Goal: Task Accomplishment & Management: Manage account settings

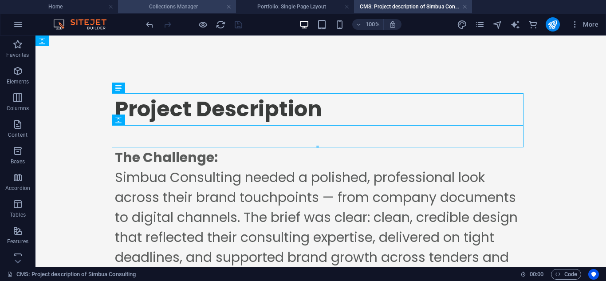
click at [148, 4] on h4 "Collections Manager" at bounding box center [177, 7] width 118 height 10
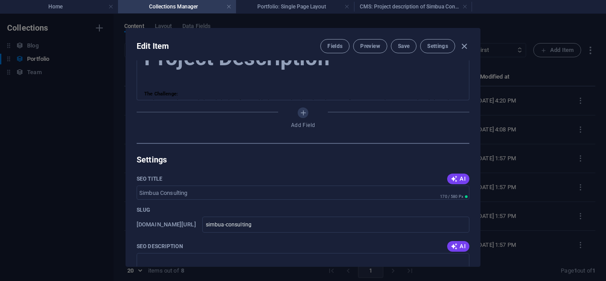
scroll to position [441, 0]
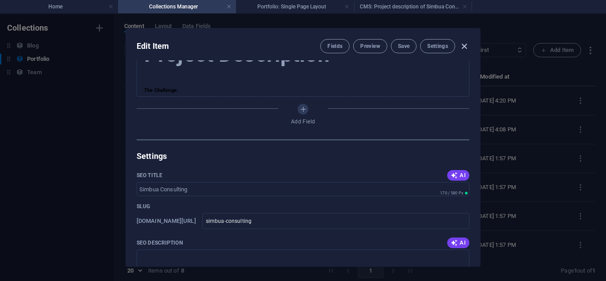
click at [463, 45] on icon "button" at bounding box center [464, 46] width 10 height 10
type input "simbua-consulting"
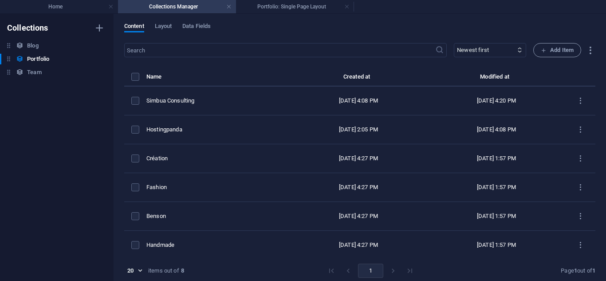
scroll to position [0, 0]
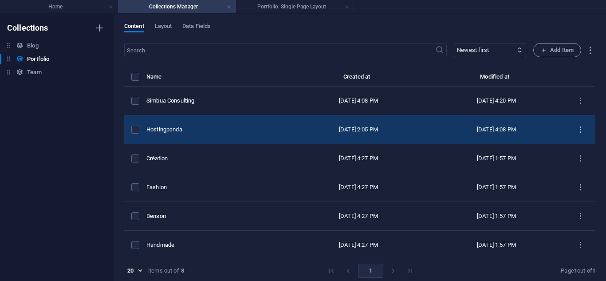
click at [578, 129] on icon "items list" at bounding box center [580, 130] width 8 height 8
click at [578, 129] on div at bounding box center [303, 140] width 606 height 281
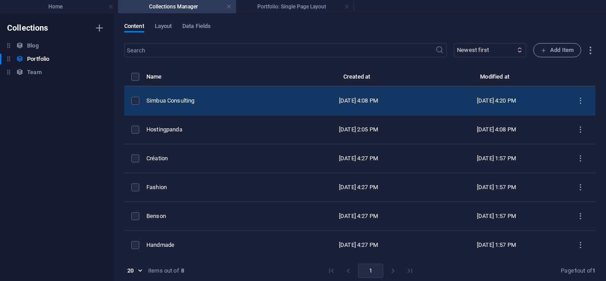
drag, startPoint x: 559, startPoint y: 132, endPoint x: 549, endPoint y: 91, distance: 42.1
click at [549, 91] on tbody "Simbua Consulting [DATE] 4:08 PM [DATE] 4:20 PM Hostingpanda [DATE] 2:05 PM [DA…" at bounding box center [359, 201] width 471 height 231
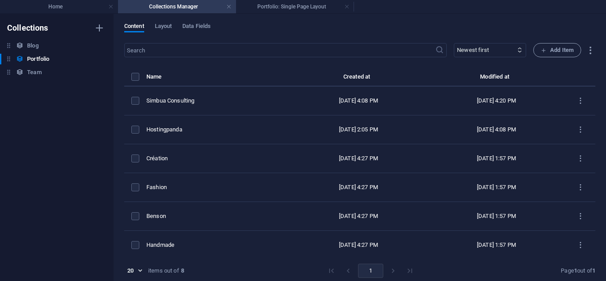
click at [334, 77] on th "Created at" at bounding box center [359, 78] width 138 height 15
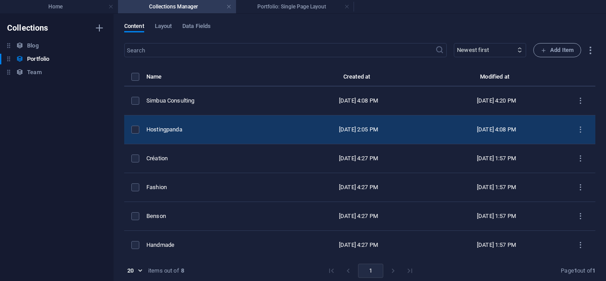
click at [141, 135] on td "items list" at bounding box center [135, 129] width 22 height 29
click at [136, 133] on label "items list" at bounding box center [135, 130] width 8 height 8
click at [0, 0] on input "items list" at bounding box center [0, 0] width 0 height 0
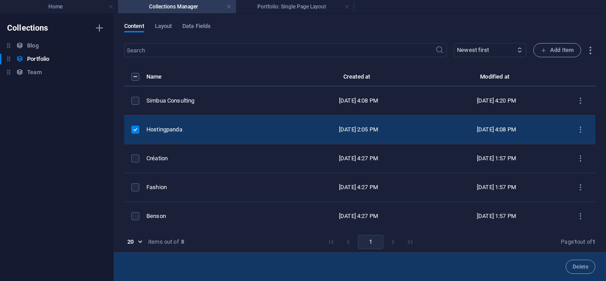
click at [136, 133] on label "items list" at bounding box center [135, 130] width 8 height 8
click at [0, 0] on input "items list" at bounding box center [0, 0] width 0 height 0
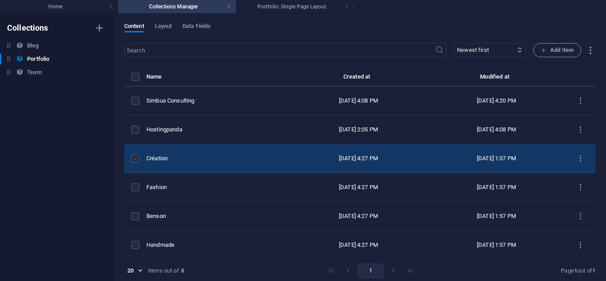
click at [137, 157] on label "items list" at bounding box center [135, 158] width 8 height 8
click at [0, 0] on input "items list" at bounding box center [0, 0] width 0 height 0
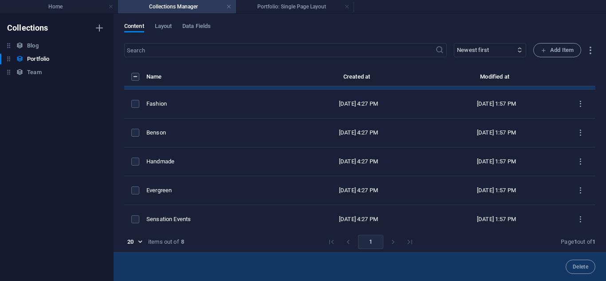
scroll to position [85, 0]
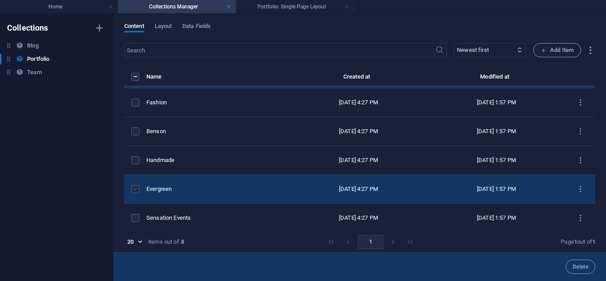
click at [134, 186] on label "items list" at bounding box center [135, 189] width 8 height 8
click at [137, 184] on td "items list" at bounding box center [135, 189] width 22 height 29
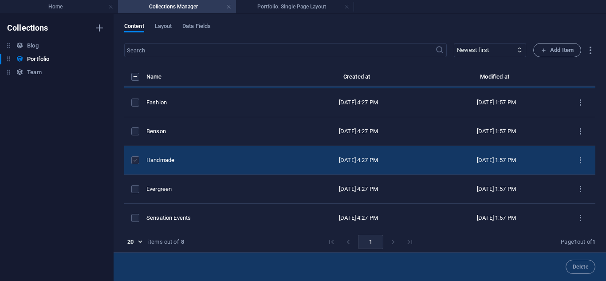
click at [134, 161] on label "items list" at bounding box center [135, 160] width 8 height 8
click at [0, 0] on input "items list" at bounding box center [0, 0] width 0 height 0
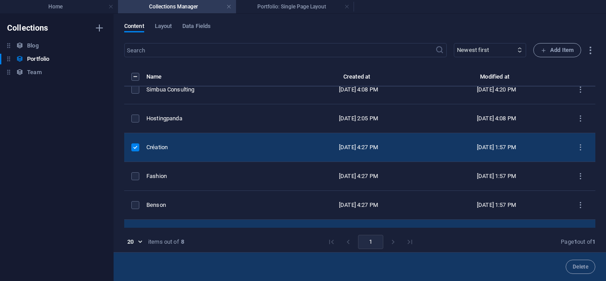
scroll to position [8, 0]
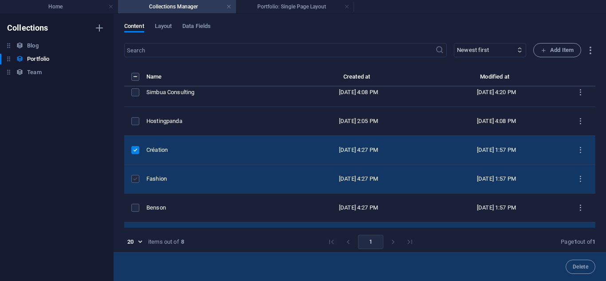
click at [136, 177] on label "items list" at bounding box center [135, 179] width 8 height 8
click at [0, 0] on input "items list" at bounding box center [0, 0] width 0 height 0
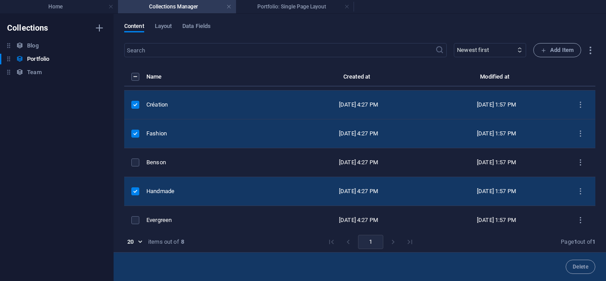
scroll to position [55, 0]
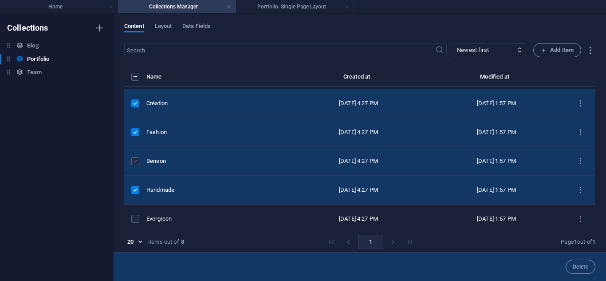
click at [138, 164] on label "items list" at bounding box center [135, 161] width 8 height 8
click at [0, 0] on input "items list" at bounding box center [0, 0] width 0 height 0
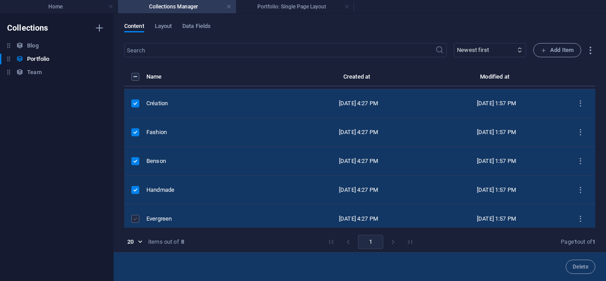
click at [133, 218] on label "items list" at bounding box center [135, 219] width 8 height 8
click at [0, 0] on input "items list" at bounding box center [0, 0] width 0 height 0
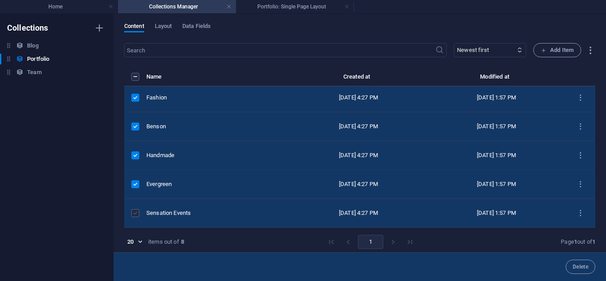
click at [133, 216] on label "items list" at bounding box center [135, 213] width 8 height 8
click at [0, 0] on input "items list" at bounding box center [0, 0] width 0 height 0
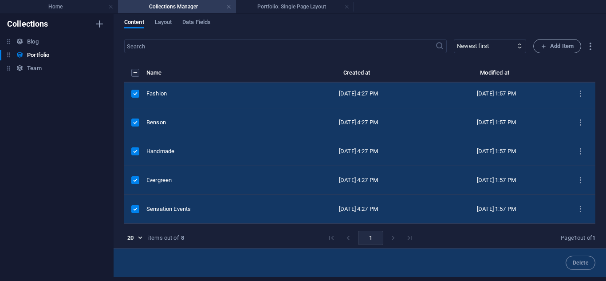
scroll to position [0, 0]
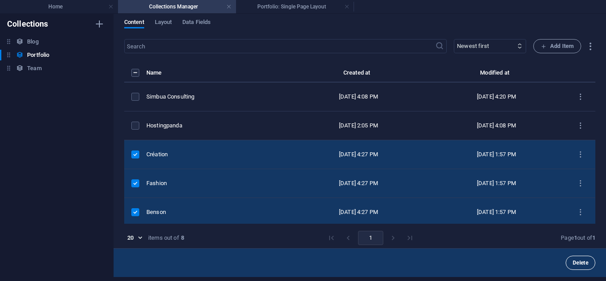
click at [582, 260] on span "Delete" at bounding box center [581, 262] width 16 height 5
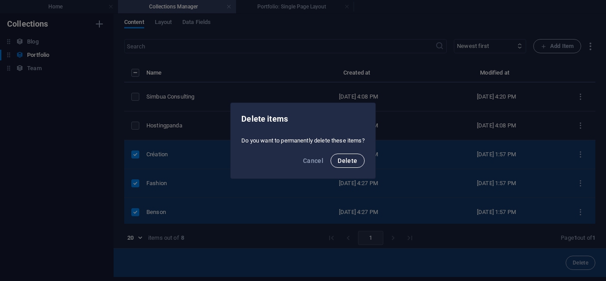
click at [352, 161] on span "Delete" at bounding box center [348, 160] width 20 height 7
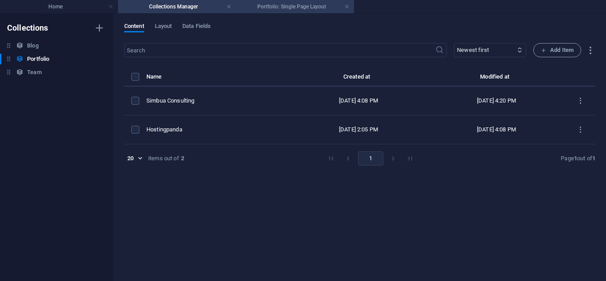
click at [279, 9] on h4 "Portfolio: Single Page Layout" at bounding box center [295, 7] width 118 height 10
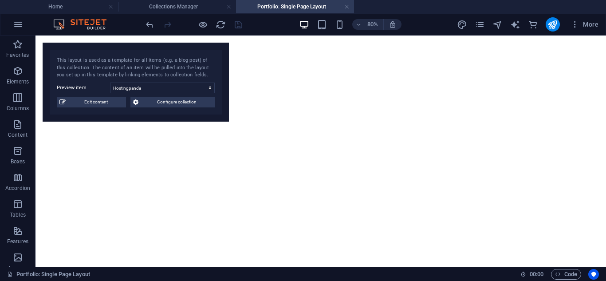
scroll to position [1367, 0]
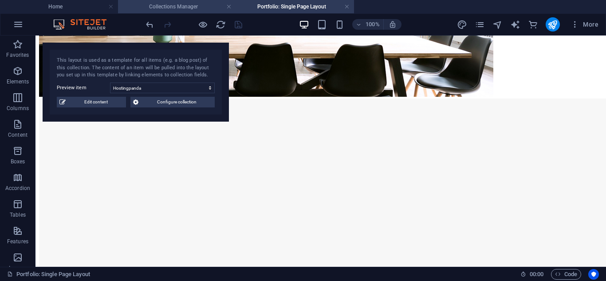
click at [174, 11] on h4 "Collections Manager" at bounding box center [177, 7] width 118 height 10
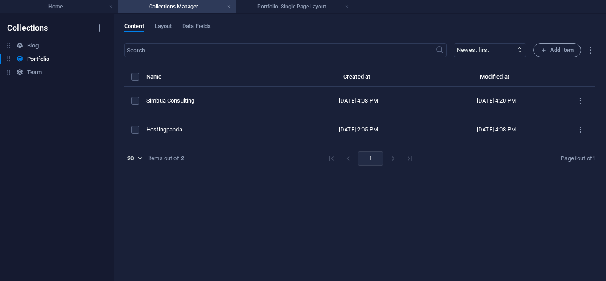
scroll to position [0, 0]
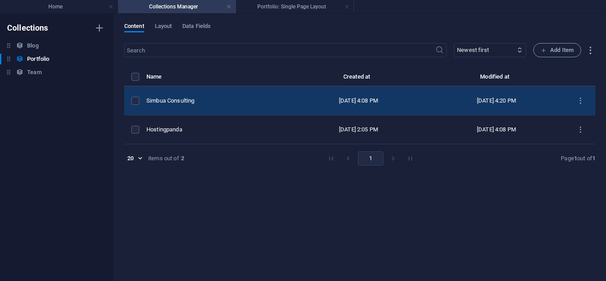
click at [267, 110] on td "Simbua Consulting" at bounding box center [217, 100] width 143 height 29
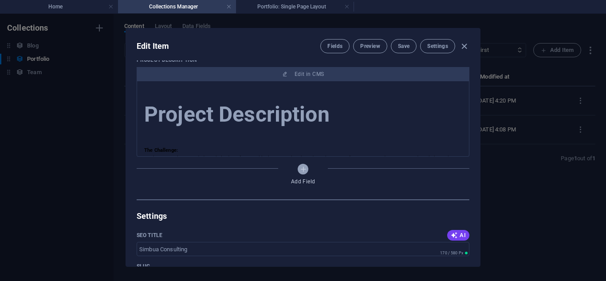
scroll to position [388, 0]
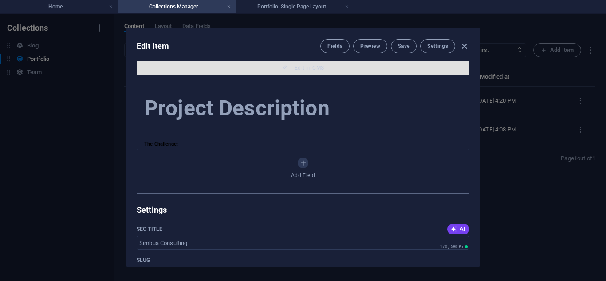
click at [275, 72] on button "Edit in CMS" at bounding box center [303, 68] width 333 height 14
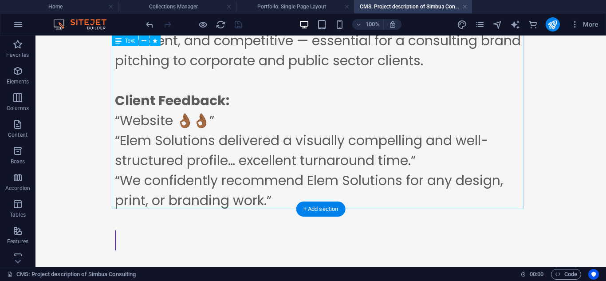
scroll to position [1322, 0]
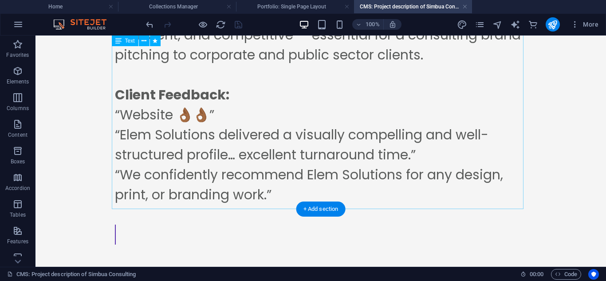
click at [396, 141] on div "The Result: Simbua Consulting now has a cohesive corporate identity that extend…" at bounding box center [321, 98] width 412 height 306
click at [315, 141] on div "The Result: Simbua Consulting now has a cohesive corporate identity that extend…" at bounding box center [321, 98] width 412 height 306
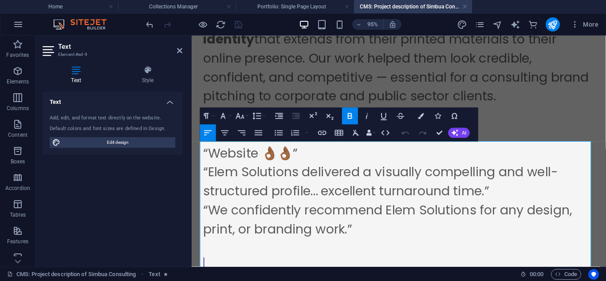
scroll to position [1310, 0]
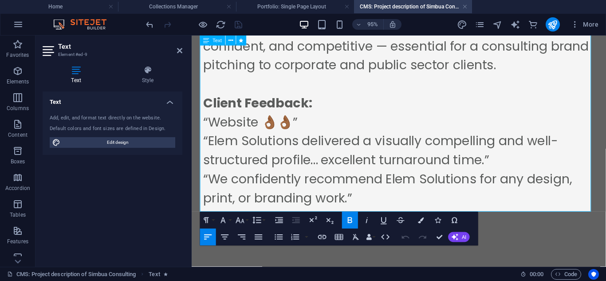
click at [303, 216] on p at bounding box center [410, 226] width 412 height 20
drag, startPoint x: 303, startPoint y: 193, endPoint x: 260, endPoint y: 189, distance: 42.8
click at [260, 216] on p at bounding box center [410, 226] width 412 height 20
click at [368, 177] on p "“We confidently recommend Elem Solutions for any design, print, or branding wor…" at bounding box center [410, 197] width 412 height 40
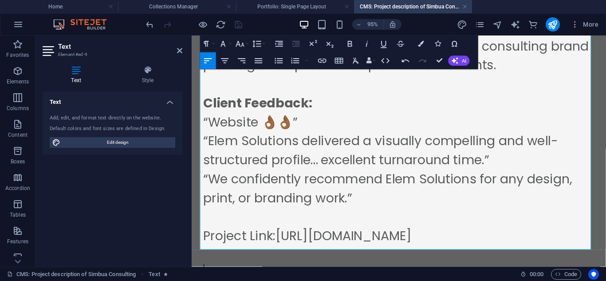
scroll to position [372, 6]
click at [505, 177] on p "“We confidently recommend Elem Solutions for any design, print, or branding wor…" at bounding box center [410, 197] width 412 height 40
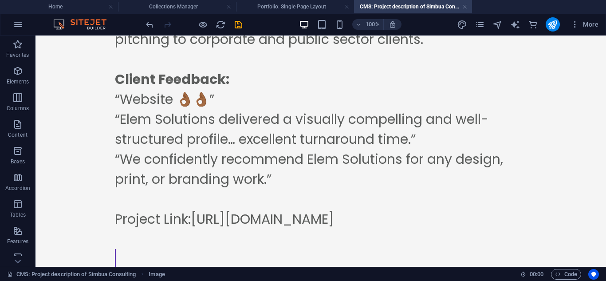
scroll to position [1343, 0]
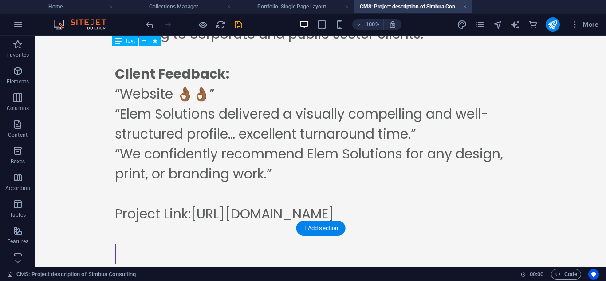
click at [283, 171] on div "The Result: Simbua Consulting now has a cohesive corporate identity that extend…" at bounding box center [321, 97] width 412 height 346
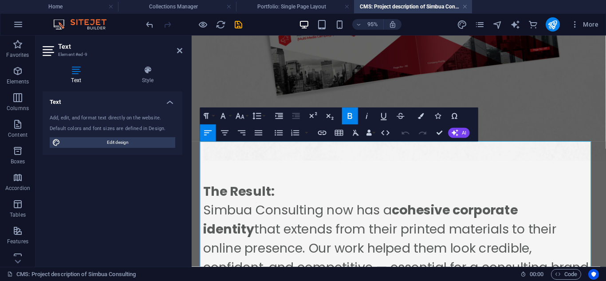
scroll to position [1350, 0]
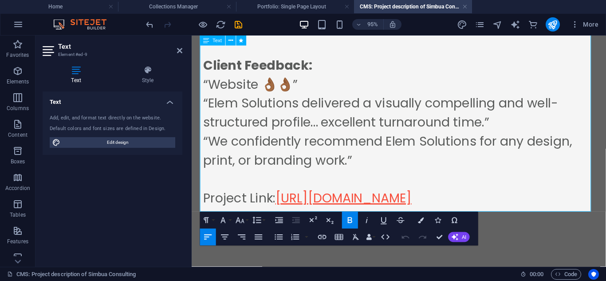
drag, startPoint x: 279, startPoint y: 163, endPoint x: 507, endPoint y: 172, distance: 227.3
click at [507, 196] on p "Project Link: [URL][DOMAIN_NAME]" at bounding box center [410, 206] width 412 height 20
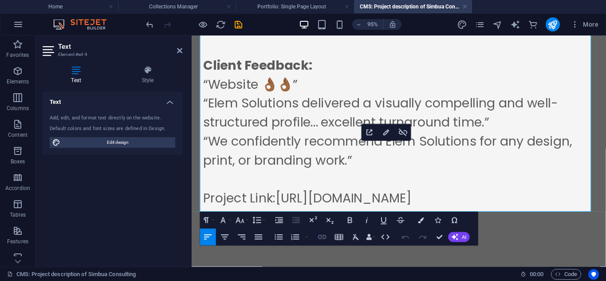
click at [325, 239] on icon "button" at bounding box center [322, 237] width 10 height 10
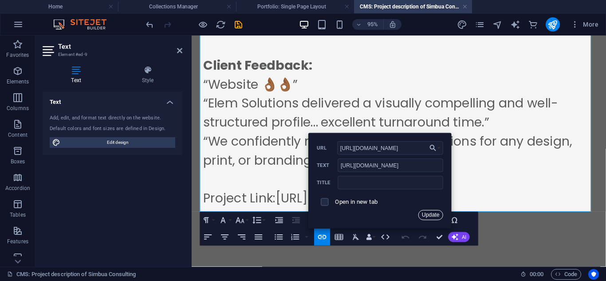
click at [432, 213] on button "Update" at bounding box center [430, 215] width 25 height 10
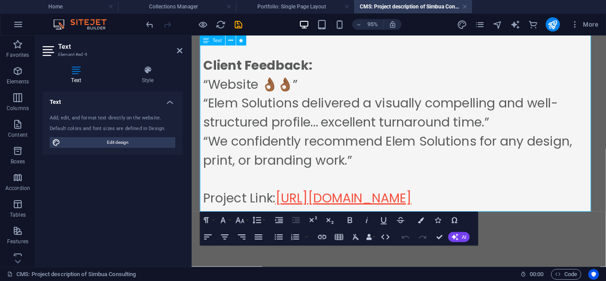
click at [423, 197] on link "[URL][DOMAIN_NAME]" at bounding box center [351, 206] width 143 height 19
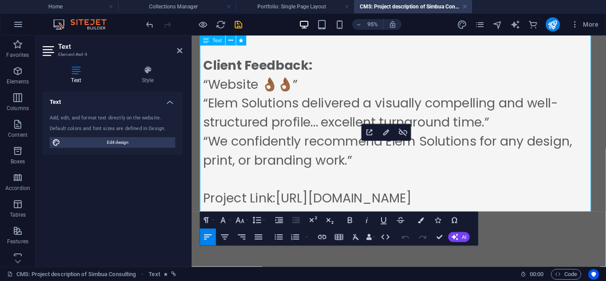
click at [310, 137] on p "“We confidently recommend Elem Solutions for any design, print, or branding wor…" at bounding box center [410, 157] width 412 height 40
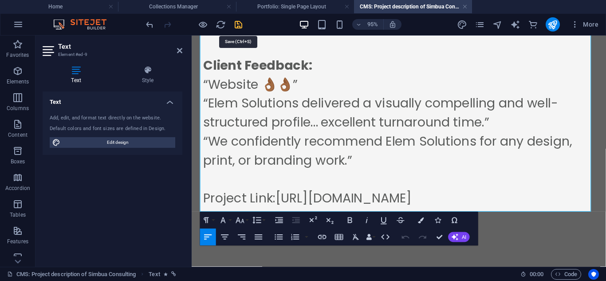
drag, startPoint x: 237, startPoint y: 25, endPoint x: 347, endPoint y: 82, distance: 124.4
click at [237, 25] on icon "save" at bounding box center [238, 25] width 10 height 10
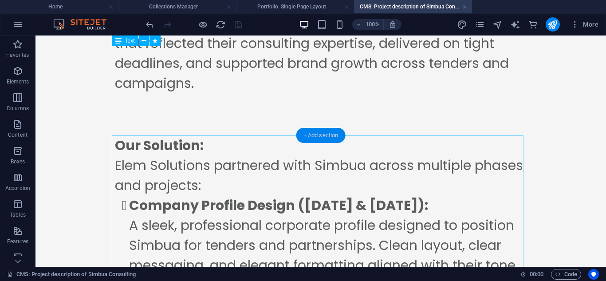
scroll to position [193, 0]
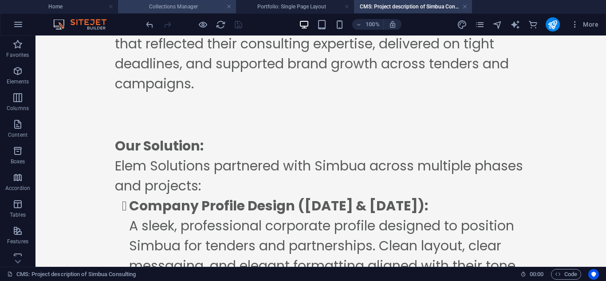
click at [195, 6] on h4 "Collections Manager" at bounding box center [177, 7] width 118 height 10
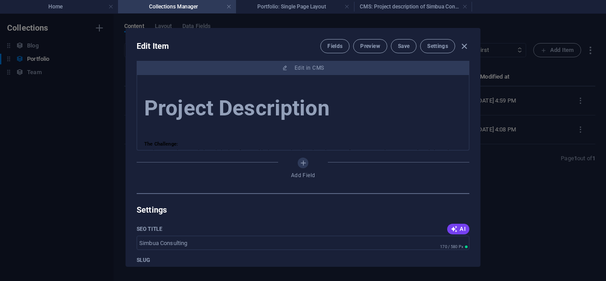
scroll to position [0, 0]
click at [412, 42] on button "Save" at bounding box center [404, 46] width 26 height 14
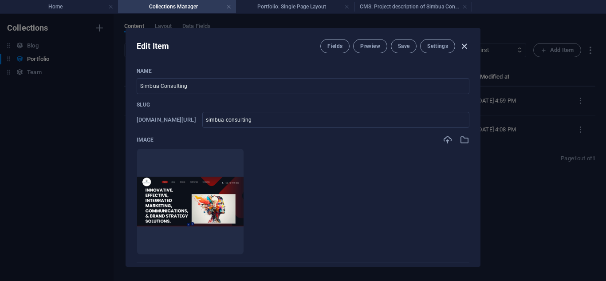
click at [462, 45] on icon "button" at bounding box center [464, 46] width 10 height 10
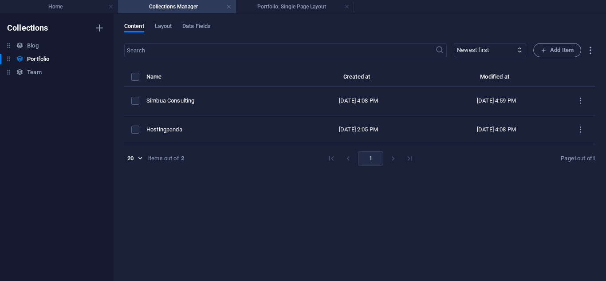
type input "simbua-consulting"
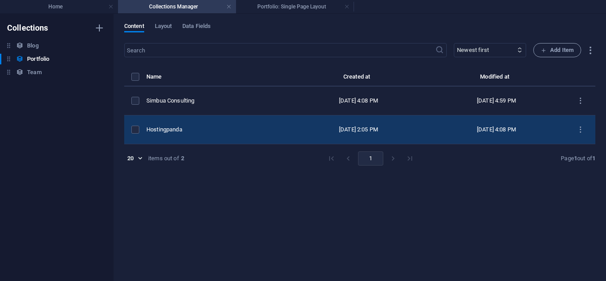
click at [262, 131] on div "Hostingpanda" at bounding box center [214, 130] width 136 height 8
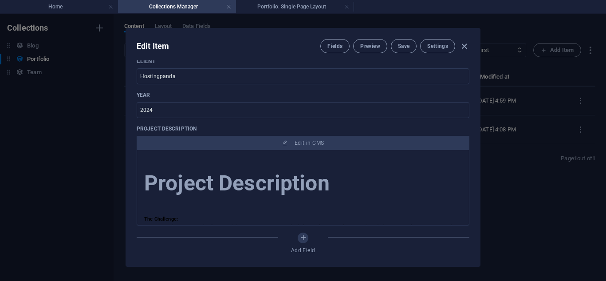
scroll to position [309, 0]
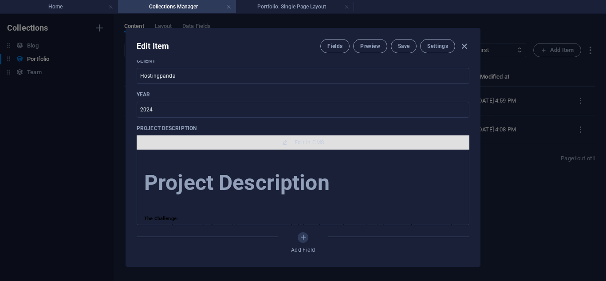
click at [275, 137] on button "Edit in CMS" at bounding box center [303, 142] width 333 height 14
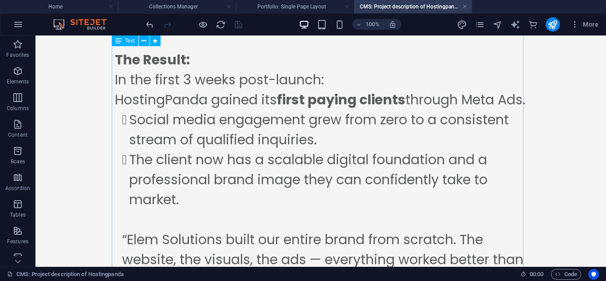
scroll to position [1383, 0]
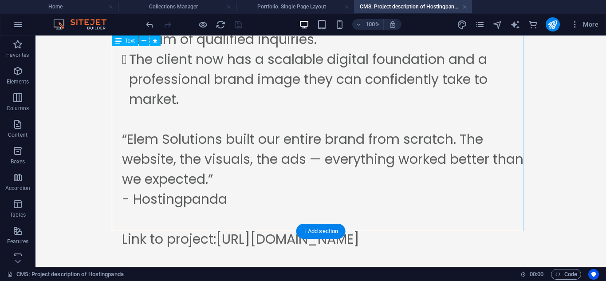
click at [353, 206] on div "The Result: In the first 3 weeks post-launch: HostingPanda gained its first pay…" at bounding box center [321, 108] width 412 height 319
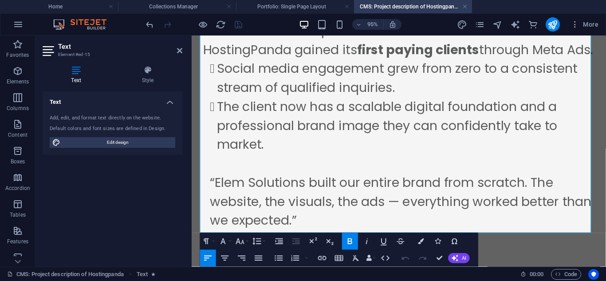
scroll to position [1371, 0]
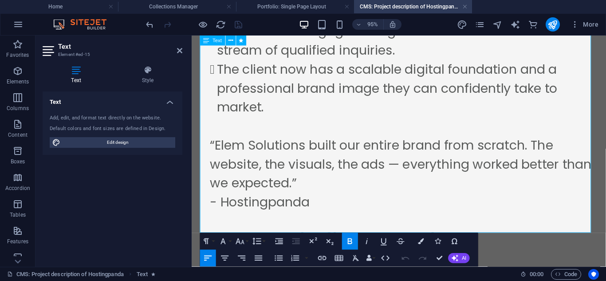
click at [563, 216] on p "- Hostingpanda Link to project: [URL][DOMAIN_NAME]" at bounding box center [413, 231] width 405 height 60
drag, startPoint x: 563, startPoint y: 216, endPoint x: 307, endPoint y: 216, distance: 255.5
click at [307, 216] on p "- Hostingpanda Link to project: [URL][DOMAIN_NAME]" at bounding box center [413, 231] width 405 height 60
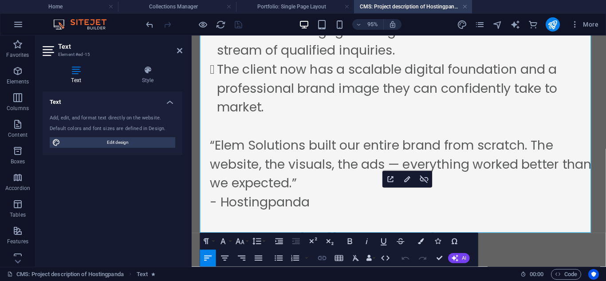
click at [321, 255] on icon "button" at bounding box center [322, 258] width 10 height 10
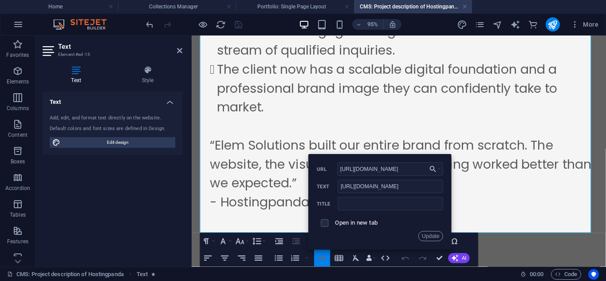
scroll to position [0, 2]
click at [526, 202] on p "- Hostingpanda Link to project: [URL][DOMAIN_NAME]" at bounding box center [413, 231] width 405 height 60
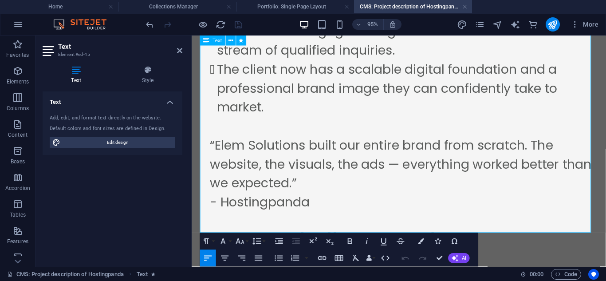
drag, startPoint x: 304, startPoint y: 211, endPoint x: 566, endPoint y: 220, distance: 261.4
click at [566, 220] on p "- Hostingpanda Link to project: [URL][DOMAIN_NAME]" at bounding box center [413, 231] width 405 height 60
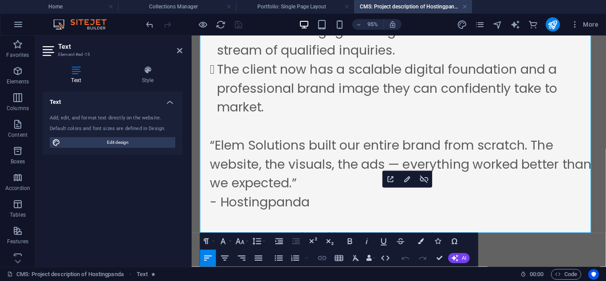
click at [320, 254] on icon "button" at bounding box center [322, 258] width 10 height 10
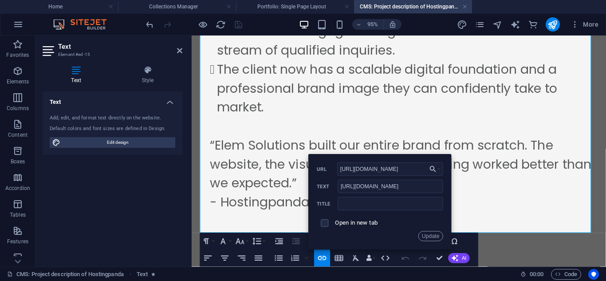
click at [337, 169] on label "URL" at bounding box center [327, 169] width 20 height 6
click at [338, 169] on input "[URL][DOMAIN_NAME]" at bounding box center [391, 168] width 106 height 13
drag, startPoint x: 337, startPoint y: 169, endPoint x: 382, endPoint y: 166, distance: 45.3
click at [382, 166] on div "[URL][DOMAIN_NAME] URL" at bounding box center [380, 169] width 126 height 14
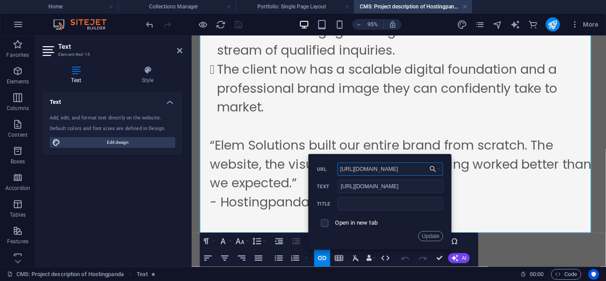
scroll to position [0, 2]
drag, startPoint x: 530, startPoint y: 205, endPoint x: 474, endPoint y: 184, distance: 60.2
drag, startPoint x: 614, startPoint y: 222, endPoint x: 299, endPoint y: 182, distance: 317.0
click at [340, 168] on input "[URL][DOMAIN_NAME]" at bounding box center [391, 168] width 106 height 13
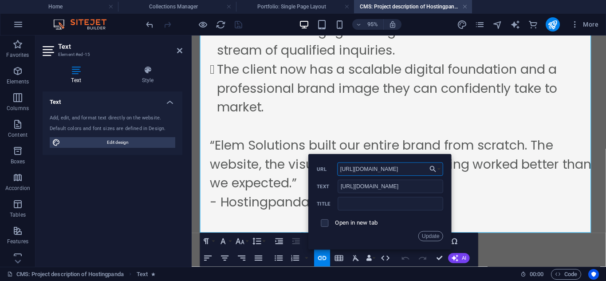
scroll to position [0, 2]
drag, startPoint x: 340, startPoint y: 168, endPoint x: 444, endPoint y: 158, distance: 104.3
click at [444, 158] on div "Back Choose Link Home About Us Services Projects Blog Contact Legal Notice Priv…" at bounding box center [380, 201] width 143 height 96
paste input "[DOMAIN_NAME]"
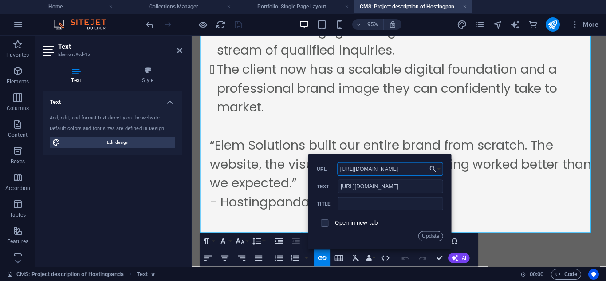
type input "[URL][DOMAIN_NAME]"
click at [426, 229] on div "Open in new tab" at bounding box center [380, 223] width 126 height 16
click at [426, 234] on button "Update" at bounding box center [430, 236] width 25 height 10
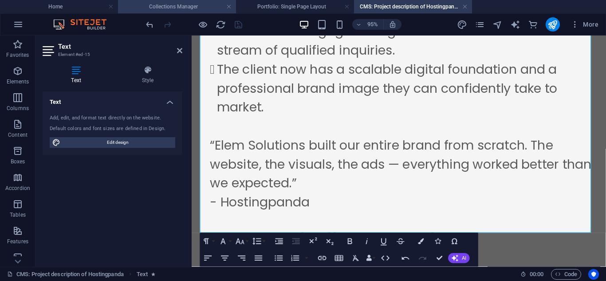
click at [183, 0] on li "Collections Manager" at bounding box center [177, 6] width 118 height 13
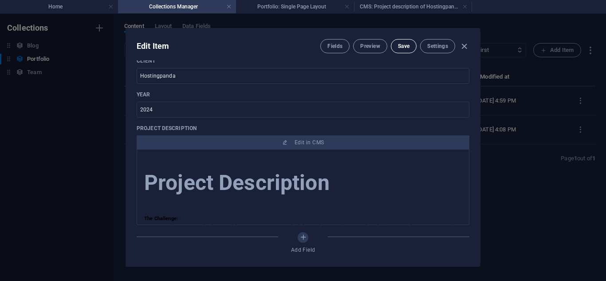
click at [408, 41] on button "Save" at bounding box center [404, 46] width 26 height 14
click at [382, 6] on h4 "CMS: Project description of Hostingpanda" at bounding box center [413, 7] width 118 height 10
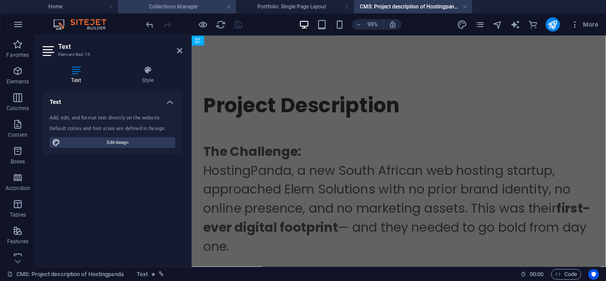
click at [205, 5] on h4 "Collections Manager" at bounding box center [177, 7] width 118 height 10
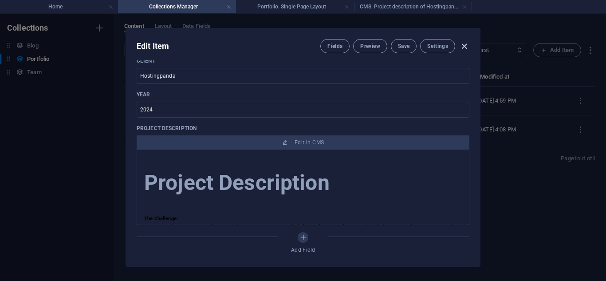
click at [465, 46] on icon "button" at bounding box center [464, 46] width 10 height 10
type input "hostingpanda"
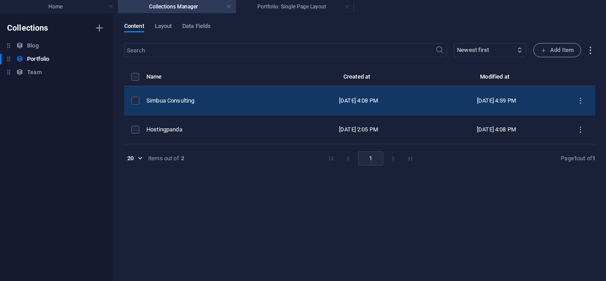
click at [231, 92] on td "Simbua Consulting" at bounding box center [217, 100] width 143 height 29
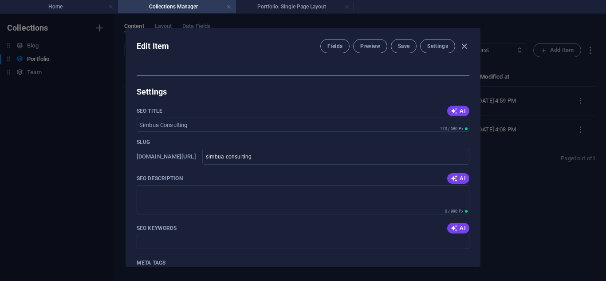
scroll to position [361, 0]
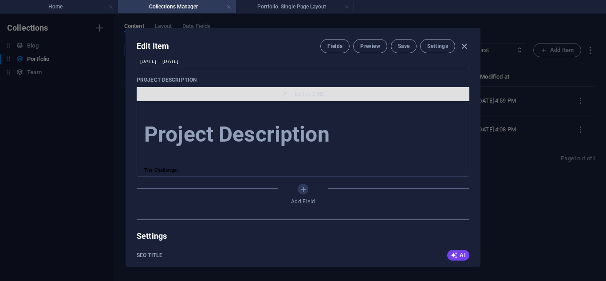
click at [296, 93] on span "Edit in CMS" at bounding box center [309, 93] width 29 height 7
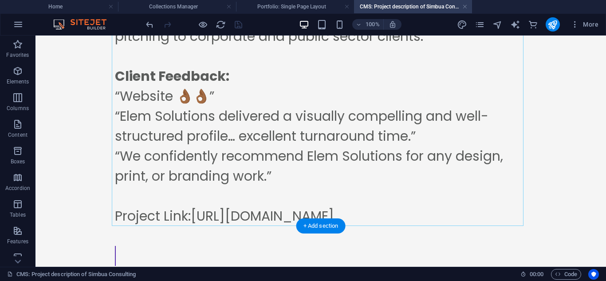
scroll to position [1362, 0]
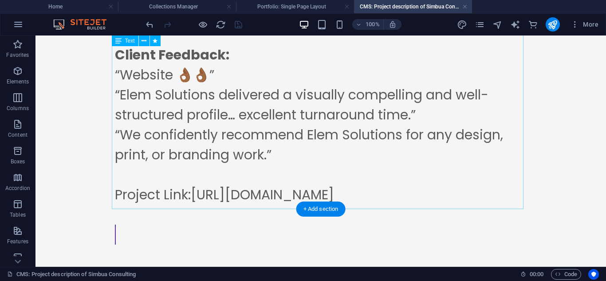
click at [371, 157] on div "The Result: Simbua Consulting now has a cohesive corporate identity that extend…" at bounding box center [321, 78] width 412 height 346
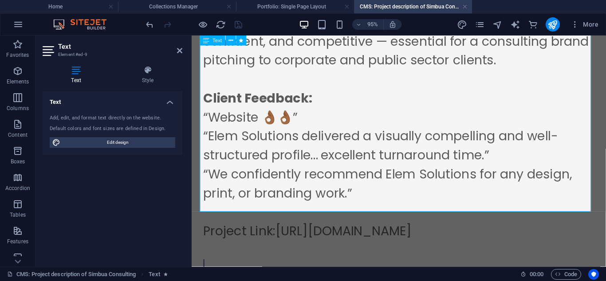
scroll to position [1350, 0]
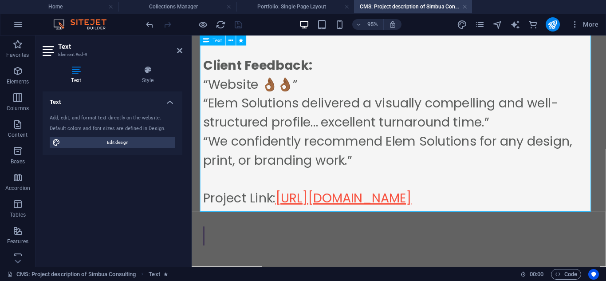
drag, startPoint x: 517, startPoint y: 172, endPoint x: 282, endPoint y: 159, distance: 235.9
click at [282, 196] on p "Project Link: [URL][DOMAIN_NAME]" at bounding box center [410, 206] width 412 height 20
drag, startPoint x: 300, startPoint y: 159, endPoint x: 479, endPoint y: 164, distance: 179.7
click at [423, 197] on link "[URL][DOMAIN_NAME]" at bounding box center [351, 206] width 143 height 19
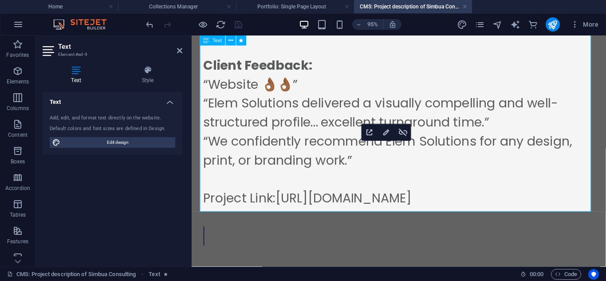
click at [518, 196] on p "Project Link: [URL][DOMAIN_NAME]" at bounding box center [410, 206] width 412 height 20
drag, startPoint x: 518, startPoint y: 164, endPoint x: 283, endPoint y: 164, distance: 235.1
click at [283, 196] on p "Project Link: [URL][DOMAIN_NAME]" at bounding box center [410, 206] width 412 height 20
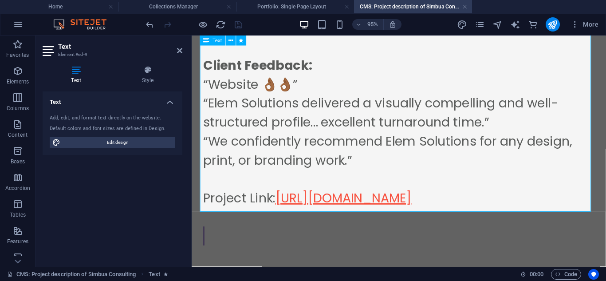
click at [283, 197] on link "[URL][DOMAIN_NAME]" at bounding box center [351, 206] width 143 height 19
click at [293, 197] on link "[URL][DOMAIN_NAME]" at bounding box center [351, 206] width 143 height 19
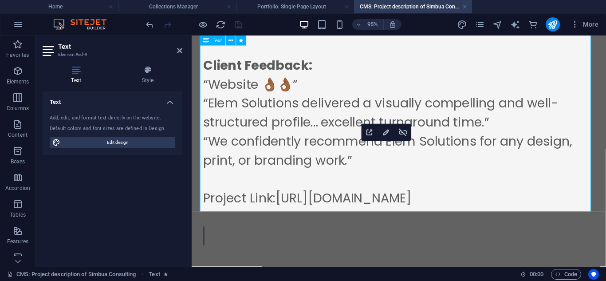
drag, startPoint x: 282, startPoint y: 165, endPoint x: 517, endPoint y: 172, distance: 235.2
click at [517, 196] on p "Project Link: [URL][DOMAIN_NAME]" at bounding box center [410, 206] width 412 height 20
click at [385, 133] on icon "button" at bounding box center [386, 132] width 10 height 10
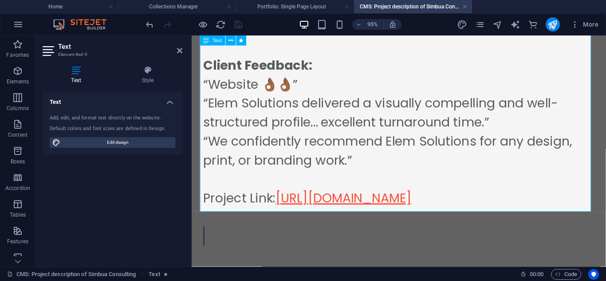
click at [423, 197] on link "​ [URL][DOMAIN_NAME] ​" at bounding box center [351, 206] width 143 height 19
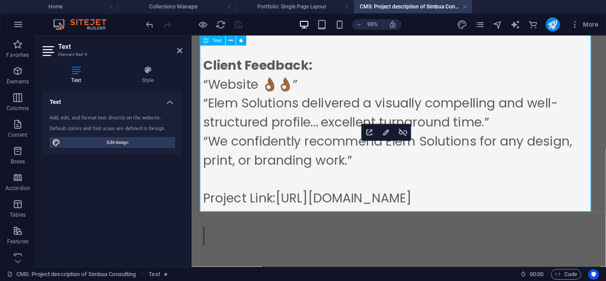
drag, startPoint x: 508, startPoint y: 164, endPoint x: 279, endPoint y: 162, distance: 228.9
click at [279, 196] on p "Project Link: [URL][DOMAIN_NAME]" at bounding box center [410, 206] width 412 height 20
click at [401, 133] on icon "button" at bounding box center [403, 132] width 10 height 10
click at [478, 196] on p "Project Link: [URL][DOMAIN_NAME]" at bounding box center [410, 206] width 412 height 20
drag, startPoint x: 511, startPoint y: 164, endPoint x: 282, endPoint y: 166, distance: 229.8
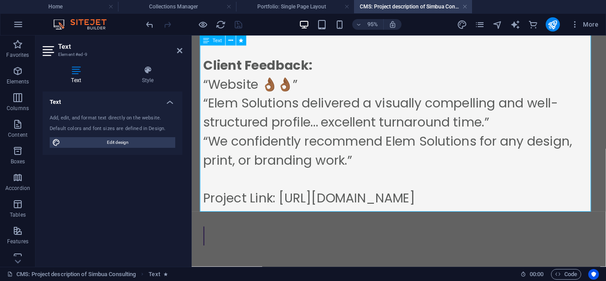
click at [282, 196] on p "Project Link: [URL][DOMAIN_NAME]" at bounding box center [410, 206] width 412 height 20
click at [506, 196] on p "Project Link: [URL][DOMAIN_NAME]" at bounding box center [410, 206] width 412 height 20
click at [522, 196] on p "Project Link: [URL][DOMAIN_NAME]" at bounding box center [410, 206] width 412 height 20
drag, startPoint x: 522, startPoint y: 165, endPoint x: 281, endPoint y: 168, distance: 240.4
click at [281, 196] on p "Project Link: [URL][DOMAIN_NAME]" at bounding box center [410, 206] width 412 height 20
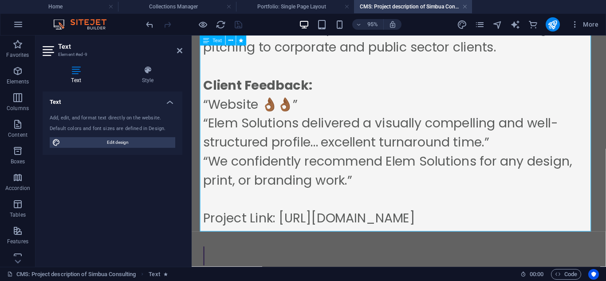
scroll to position [1329, 0]
click at [233, 41] on button at bounding box center [231, 40] width 10 height 10
click at [480, 217] on p "Project Link: [URL][DOMAIN_NAME]" at bounding box center [410, 227] width 412 height 20
click at [529, 217] on p "Project Link: [URL][DOMAIN_NAME]" at bounding box center [410, 227] width 412 height 20
drag, startPoint x: 520, startPoint y: 190, endPoint x: 281, endPoint y: 181, distance: 239.2
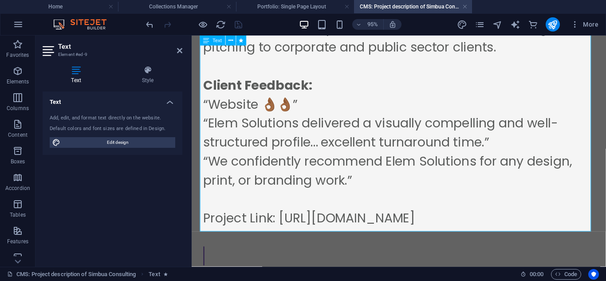
click at [281, 217] on p "Project Link: [URL][DOMAIN_NAME]" at bounding box center [410, 227] width 412 height 20
click at [475, 197] on p at bounding box center [410, 207] width 412 height 20
click at [373, 157] on p "“We confidently recommend Elem Solutions for any design, print, or branding wor…" at bounding box center [410, 177] width 412 height 40
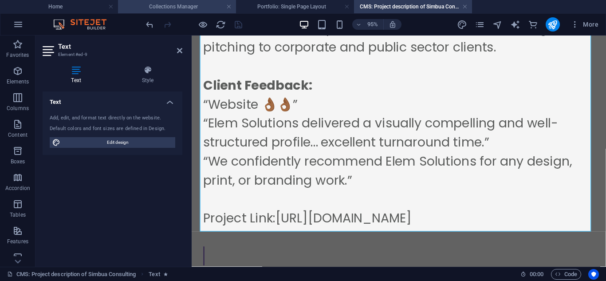
click at [187, 10] on h4 "Collections Manager" at bounding box center [177, 7] width 118 height 10
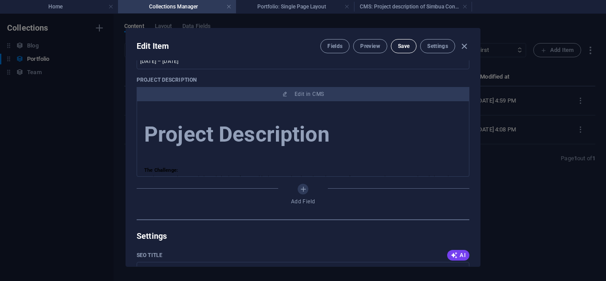
click at [402, 44] on span "Save" at bounding box center [404, 46] width 12 height 7
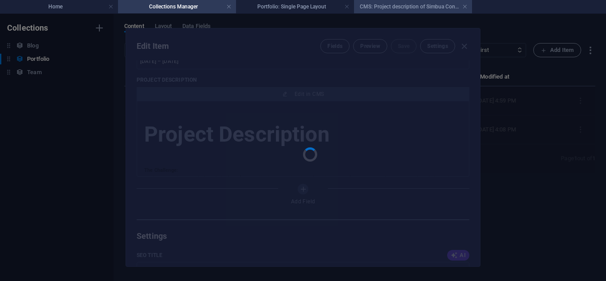
click at [386, 7] on h4 "CMS: Project description of Simbua Consulting" at bounding box center [413, 7] width 118 height 10
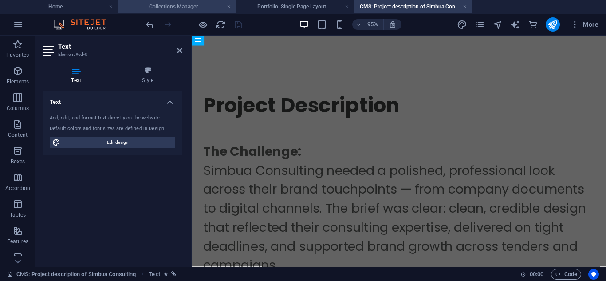
click at [176, 12] on li "Collections Manager" at bounding box center [177, 6] width 118 height 13
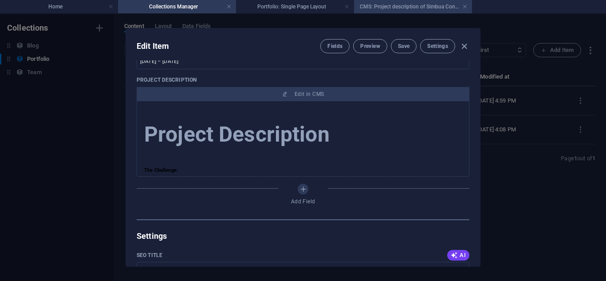
click at [396, 7] on h4 "CMS: Project description of Simbua Consulting" at bounding box center [413, 7] width 118 height 10
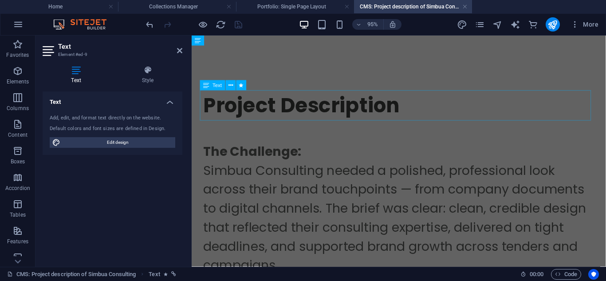
click at [414, 103] on div "Project Description" at bounding box center [410, 109] width 412 height 32
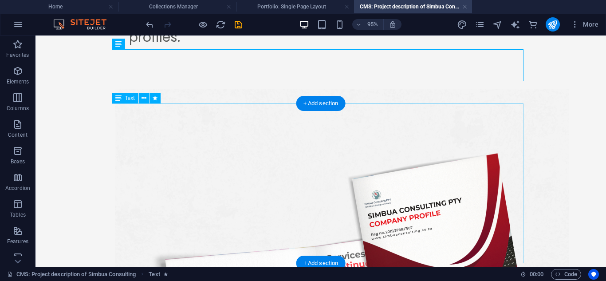
click at [410, 190] on div "Project Description The Challenge: Simbua Consulting needed a polished, profess…" at bounding box center [321, 152] width 412 height 1564
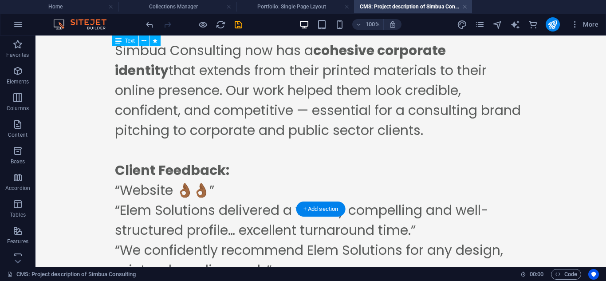
scroll to position [1362, 0]
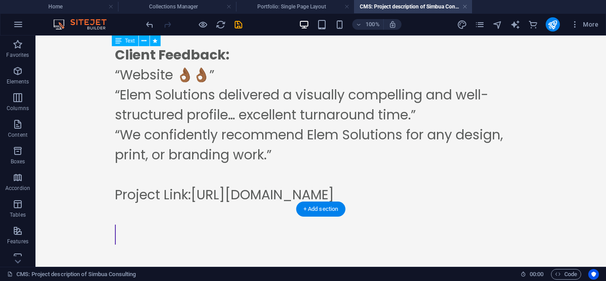
click at [338, 164] on div "The Result: Simbua Consulting now has a cohesive corporate identity that extend…" at bounding box center [321, 78] width 412 height 346
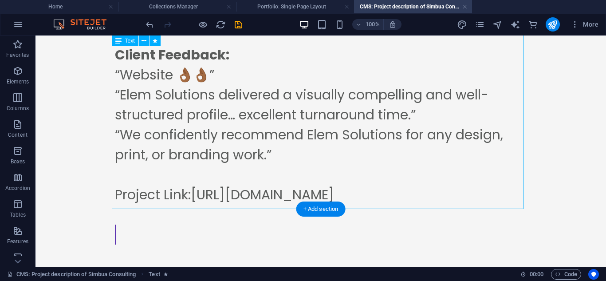
click at [275, 141] on div "The Result: Simbua Consulting now has a cohesive corporate identity that extend…" at bounding box center [321, 78] width 412 height 346
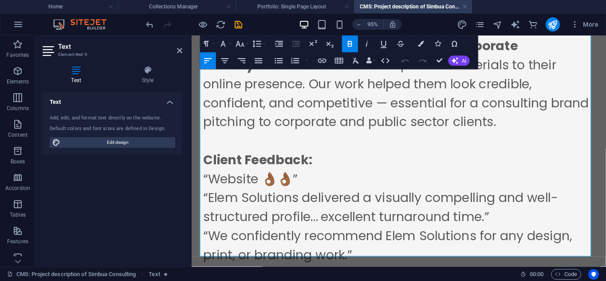
scroll to position [1350, 0]
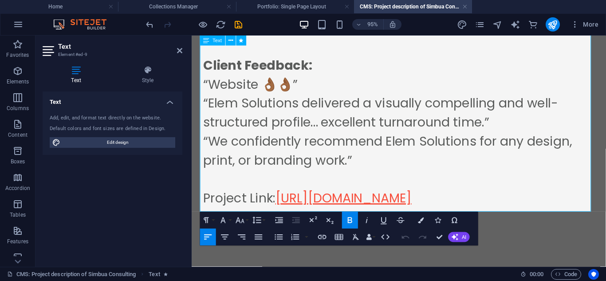
drag, startPoint x: 283, startPoint y: 165, endPoint x: 507, endPoint y: 157, distance: 224.1
click at [423, 197] on link "[URL][DOMAIN_NAME]" at bounding box center [351, 206] width 143 height 19
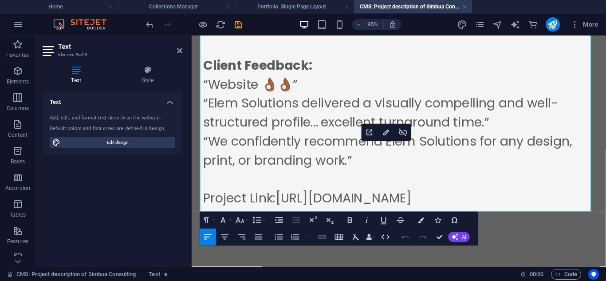
click at [322, 237] on icon "button" at bounding box center [322, 237] width 10 height 10
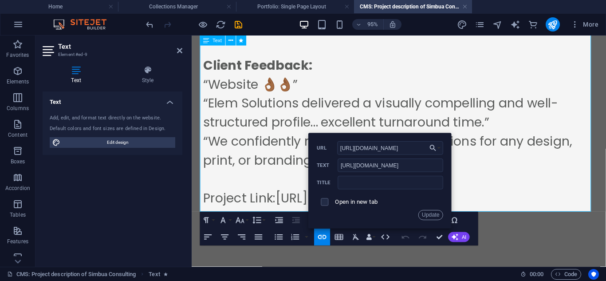
click at [501, 236] on blockquote at bounding box center [410, 246] width 412 height 20
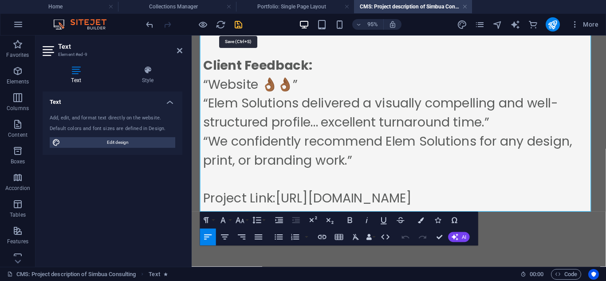
drag, startPoint x: 237, startPoint y: 25, endPoint x: 354, endPoint y: 80, distance: 129.2
click at [237, 25] on icon "save" at bounding box center [238, 25] width 10 height 10
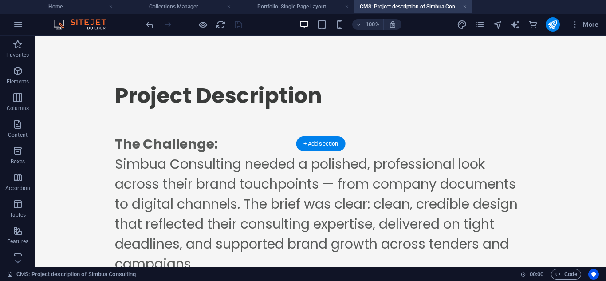
scroll to position [0, 0]
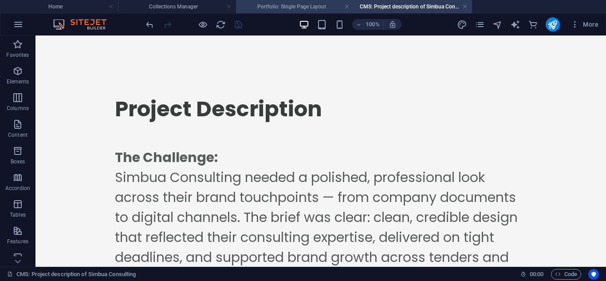
click at [263, 5] on h4 "Portfolio: Single Page Layout" at bounding box center [295, 7] width 118 height 10
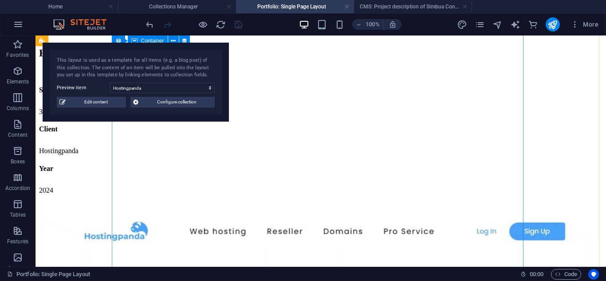
scroll to position [632, 0]
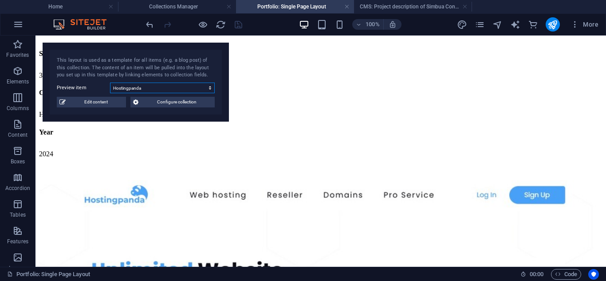
click at [160, 90] on select "Hostingpanda Création Fashion [PERSON_NAME] Handmade Evergreen Sensation Events" at bounding box center [162, 88] width 105 height 11
click at [216, 27] on icon "reload" at bounding box center [221, 25] width 10 height 10
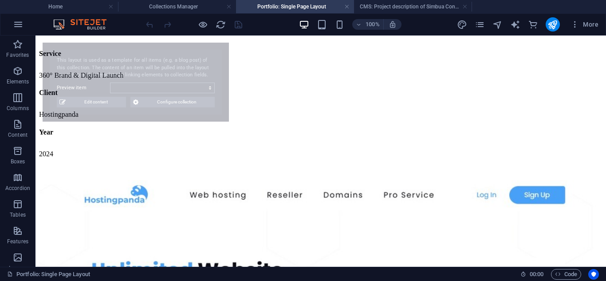
select select "68b84bca3355378f42037408"
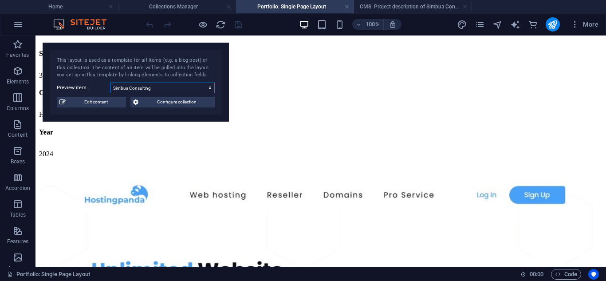
click at [138, 86] on select "Simbua Consulting Hostingpanda" at bounding box center [162, 88] width 105 height 11
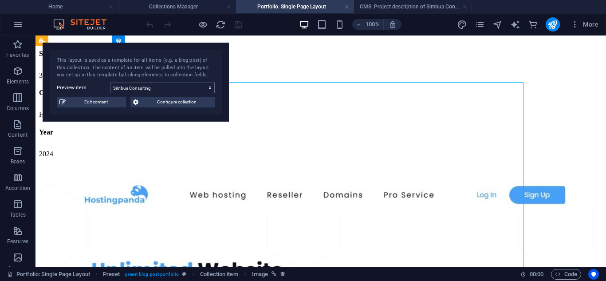
select select "title_image"
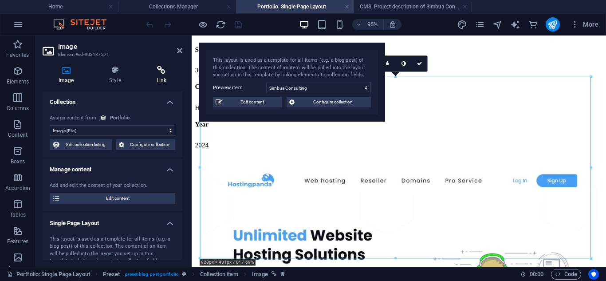
click at [162, 67] on icon at bounding box center [162, 70] width 42 height 9
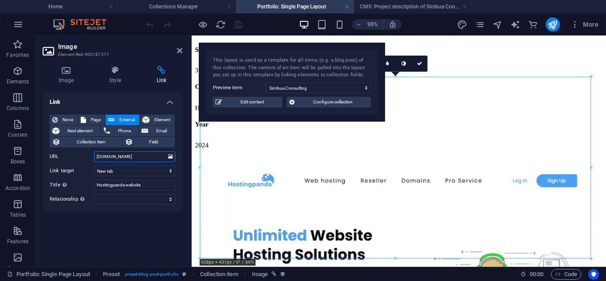
drag, startPoint x: 142, startPoint y: 156, endPoint x: 79, endPoint y: 153, distance: 63.1
click at [79, 153] on div "URL [DOMAIN_NAME]" at bounding box center [113, 156] width 126 height 11
paste input "ttps://[DOMAIN_NAME][URL]"
type input "[URL][DOMAIN_NAME]"
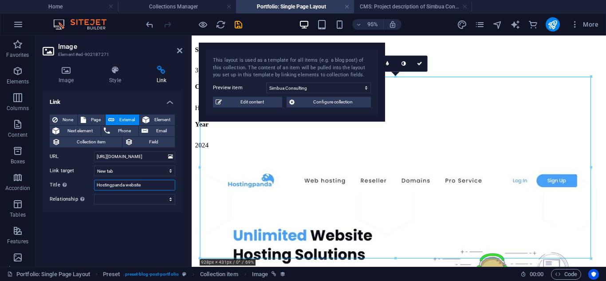
scroll to position [0, 0]
drag, startPoint x: 125, startPoint y: 186, endPoint x: 73, endPoint y: 181, distance: 52.6
click at [73, 181] on div "Title Additional link description, should not be the same as the link text. The…" at bounding box center [113, 185] width 126 height 11
paste input "[URL][DOMAIN_NAME]"
type input "Simbua Consulting Website"
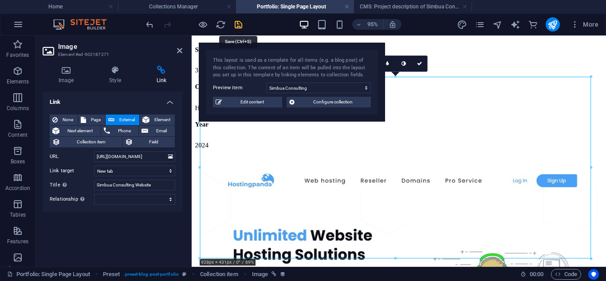
click at [238, 24] on icon "save" at bounding box center [238, 25] width 10 height 10
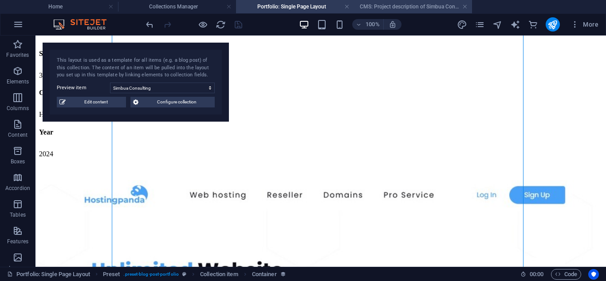
click at [413, 11] on h4 "CMS: Project description of Simbua Consulting" at bounding box center [413, 7] width 118 height 10
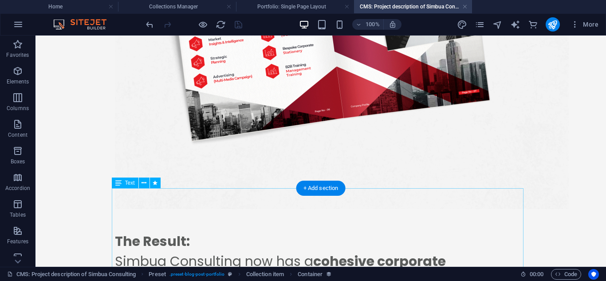
scroll to position [1036, 0]
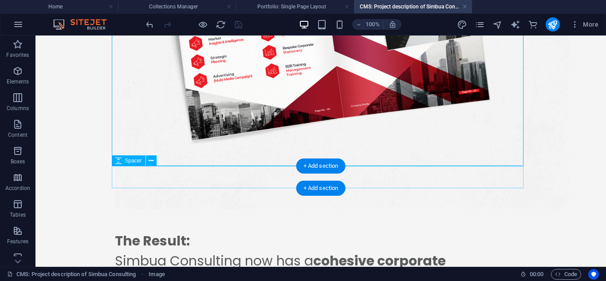
click at [266, 208] on div at bounding box center [321, 219] width 412 height 22
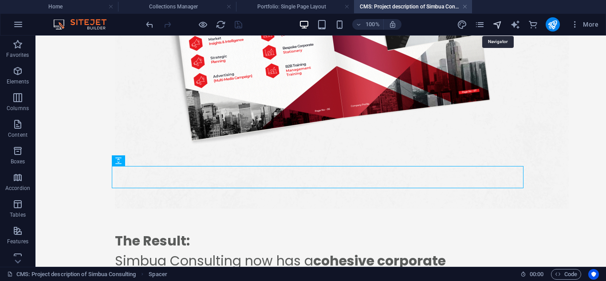
click at [495, 21] on icon "navigator" at bounding box center [497, 25] width 10 height 10
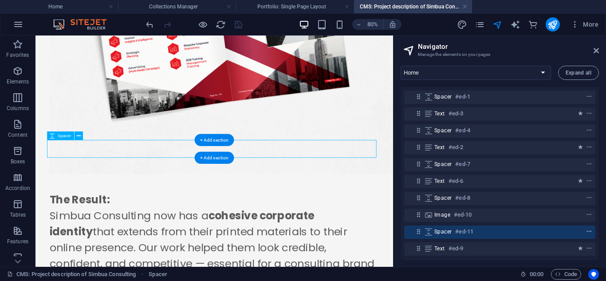
click at [586, 231] on icon "context-menu" at bounding box center [589, 231] width 6 height 6
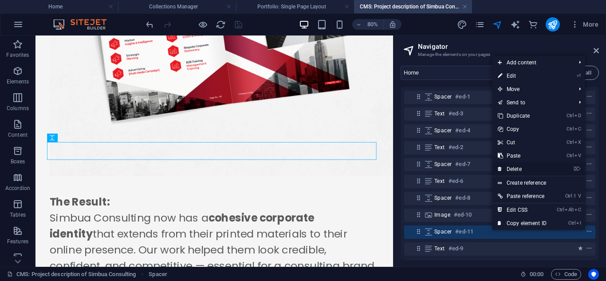
click at [516, 171] on link "⌦ Delete" at bounding box center [521, 168] width 59 height 13
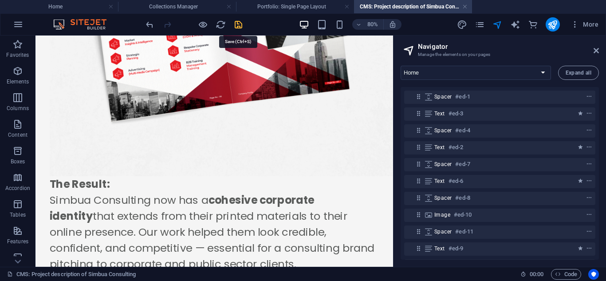
click at [237, 26] on icon "save" at bounding box center [238, 25] width 10 height 10
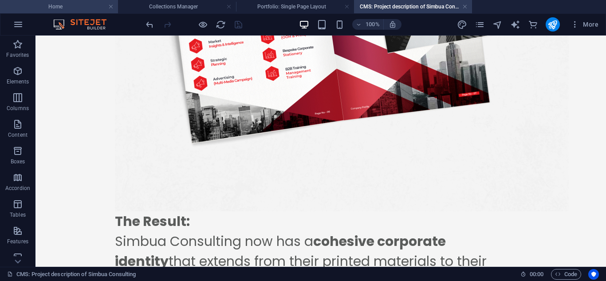
click at [79, 4] on h4 "Home" at bounding box center [59, 7] width 118 height 10
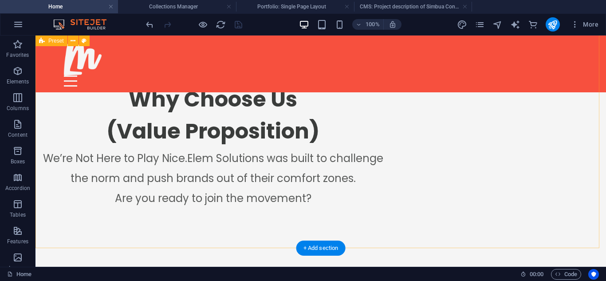
scroll to position [1034, 0]
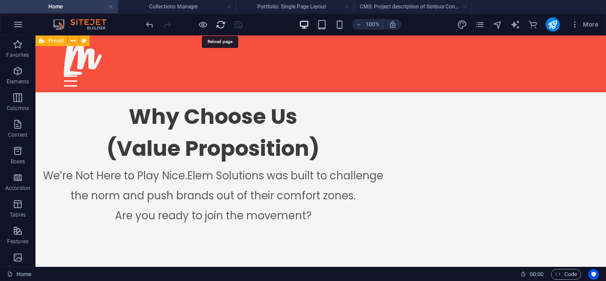
click at [217, 28] on icon "reload" at bounding box center [221, 25] width 10 height 10
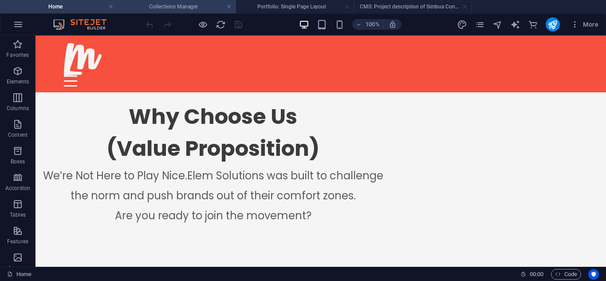
click at [193, 7] on h4 "Collections Manager" at bounding box center [177, 7] width 118 height 10
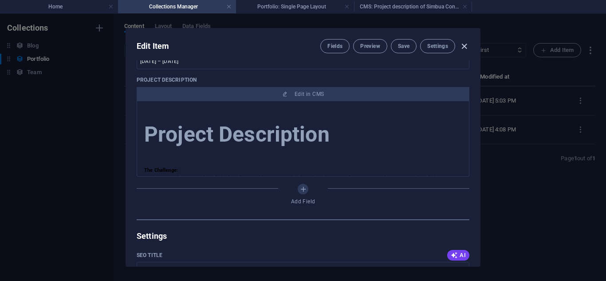
click at [467, 43] on icon "button" at bounding box center [464, 46] width 10 height 10
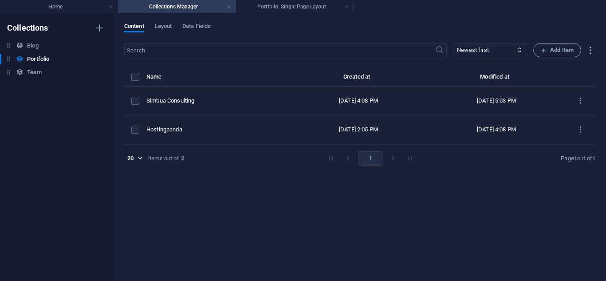
type input "simbua-consulting"
click at [295, 10] on h4 "Portfolio: Single Page Layout" at bounding box center [295, 7] width 118 height 10
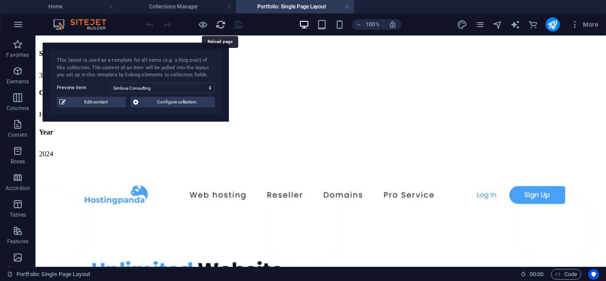
click at [224, 26] on icon "reload" at bounding box center [221, 25] width 10 height 10
click at [350, 5] on h4 "Portfolio: Single Page Layout" at bounding box center [295, 7] width 118 height 10
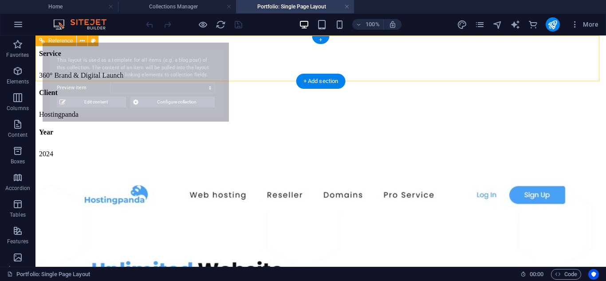
select select "68b84bca3355378f42037408"
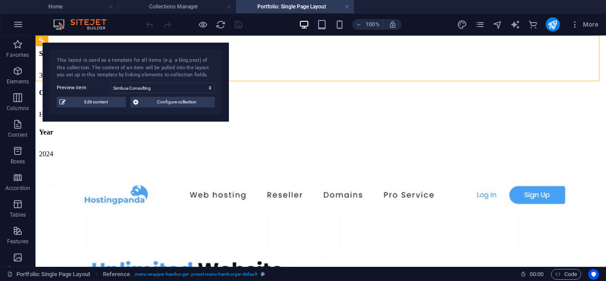
click at [487, 25] on div "More" at bounding box center [529, 24] width 145 height 14
click at [484, 25] on icon "pages" at bounding box center [480, 25] width 10 height 10
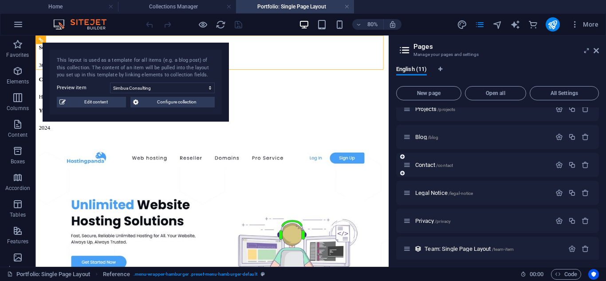
scroll to position [97, 0]
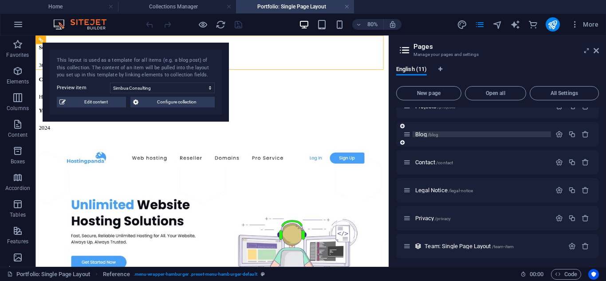
click at [419, 132] on span "Blog /blog" at bounding box center [426, 134] width 23 height 7
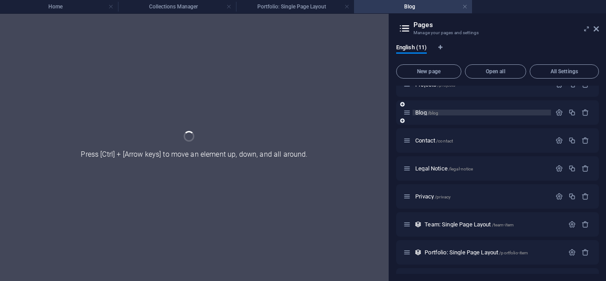
click at [419, 132] on div "Contact /contact" at bounding box center [497, 140] width 203 height 24
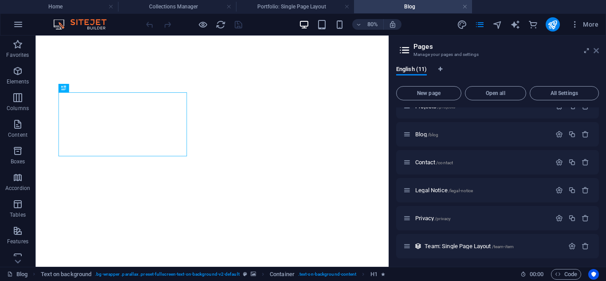
click at [597, 51] on icon at bounding box center [595, 50] width 5 height 7
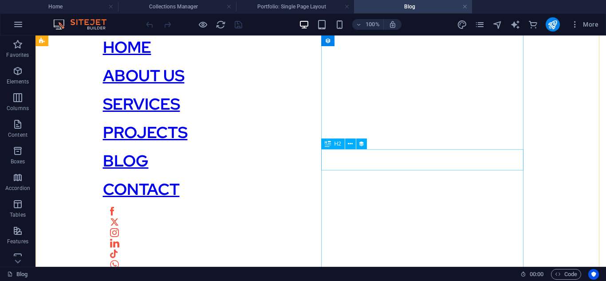
scroll to position [321, 0]
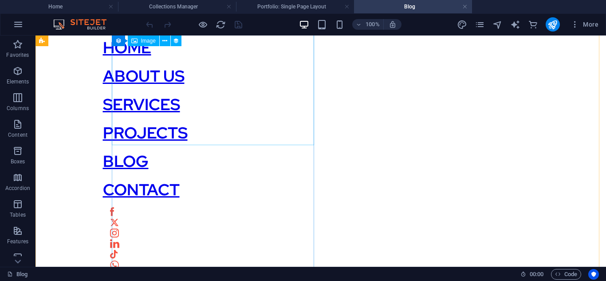
select select "px"
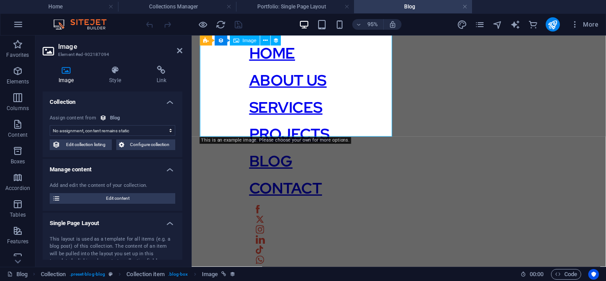
scroll to position [408, 0]
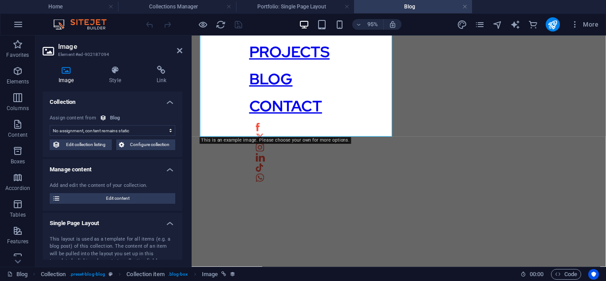
select select "image"
click at [91, 149] on span "Edit collection listing" at bounding box center [86, 144] width 46 height 11
select select "columns.publishing_date_DESC"
select select "columns.status"
select select "columns.publishing_date"
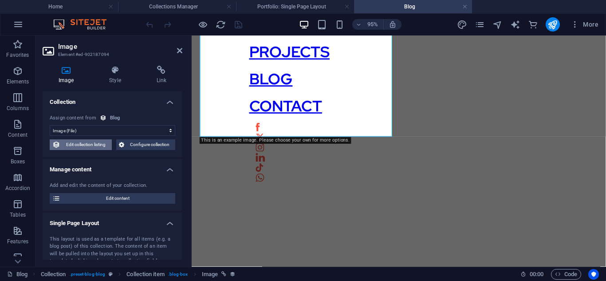
select select "past"
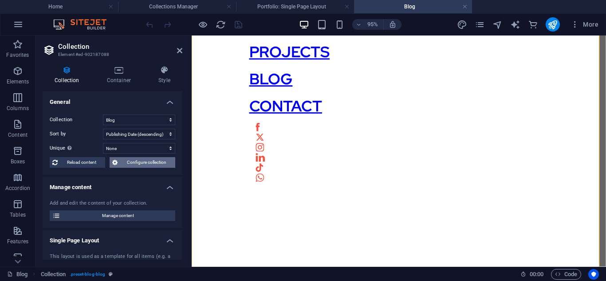
click at [134, 161] on span "Configure collection" at bounding box center [146, 162] width 52 height 11
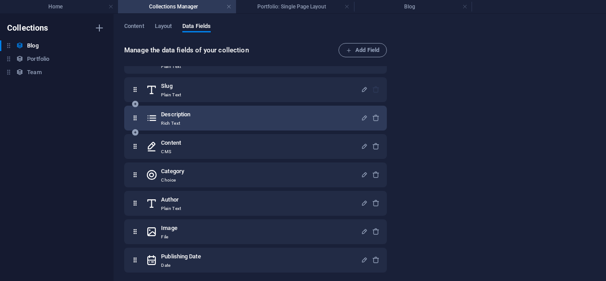
scroll to position [54, 0]
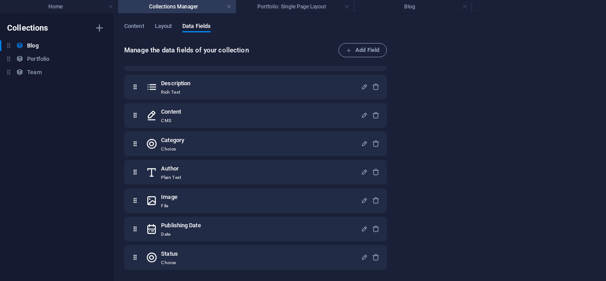
click at [145, 31] on div "Content Layout Data Fields" at bounding box center [359, 31] width 471 height 17
click at [144, 25] on span "Content" at bounding box center [134, 27] width 20 height 12
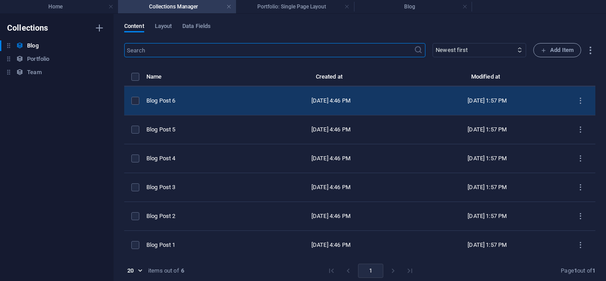
click at [271, 105] on td "[DATE] 4:46 PM" at bounding box center [331, 100] width 156 height 29
select select "Category 2"
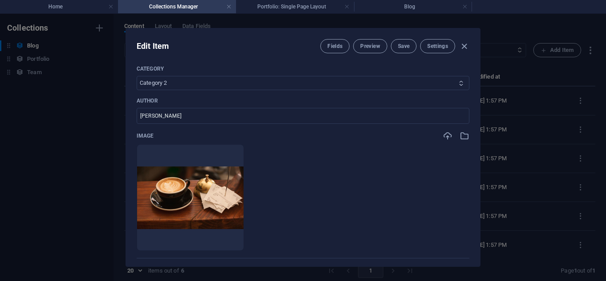
scroll to position [245, 0]
click at [405, 84] on select "Category 1 Category 2" at bounding box center [303, 82] width 333 height 14
click at [465, 43] on icon "button" at bounding box center [464, 46] width 10 height 10
type input "[DATE]"
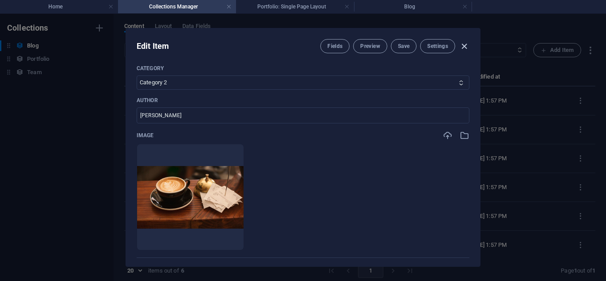
type input "blog-post-6"
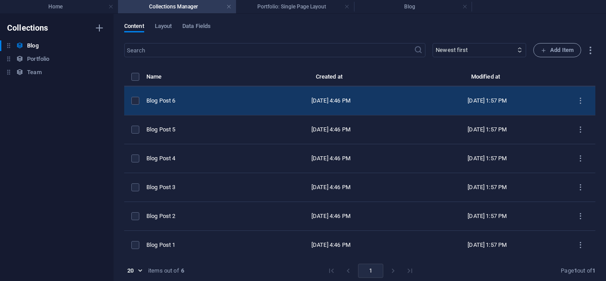
scroll to position [3, 0]
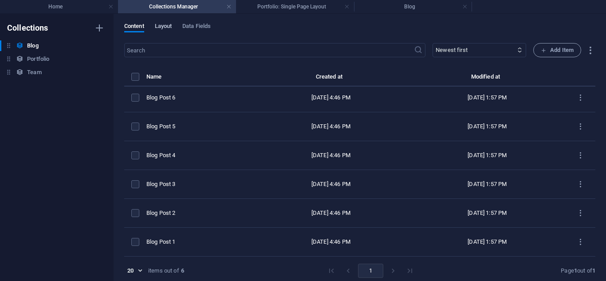
click at [161, 29] on span "Layout" at bounding box center [163, 27] width 17 height 12
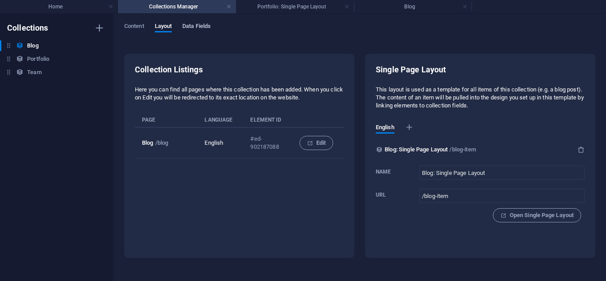
click at [201, 24] on span "Data Fields" at bounding box center [196, 27] width 28 height 12
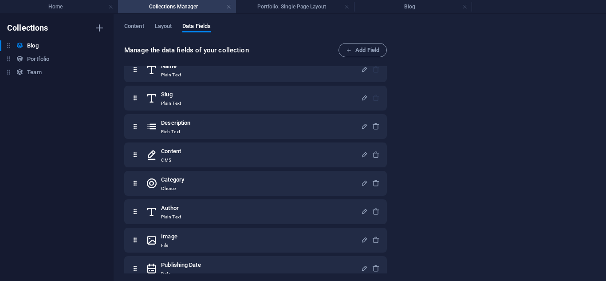
scroll to position [0, 0]
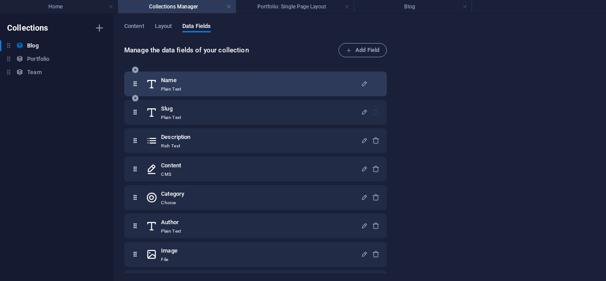
drag, startPoint x: 431, startPoint y: 259, endPoint x: 135, endPoint y: 72, distance: 350.2
click at [135, 72] on div "Manage the data fields of your collection Add Field Name Plain Text Slug Plain …" at bounding box center [359, 159] width 471 height 232
copy body "Name Plain Text Slug Plain Text Description Rich Text Content CMS Category Choi…"
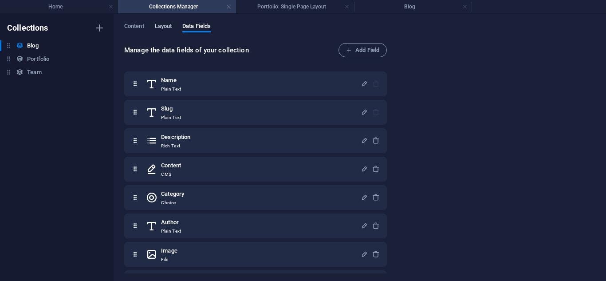
click at [165, 28] on span "Layout" at bounding box center [163, 27] width 17 height 12
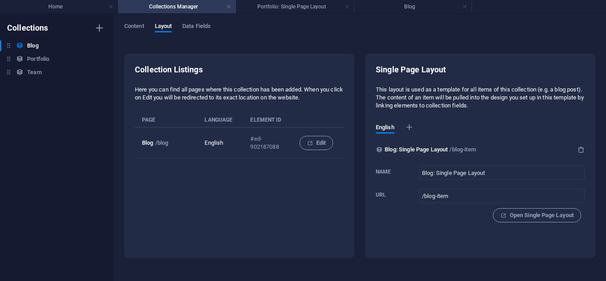
click at [333, 64] on div "Collection Listings Here you can find all pages where this collection has been …" at bounding box center [239, 156] width 230 height 204
click at [143, 27] on span "Content" at bounding box center [134, 27] width 20 height 12
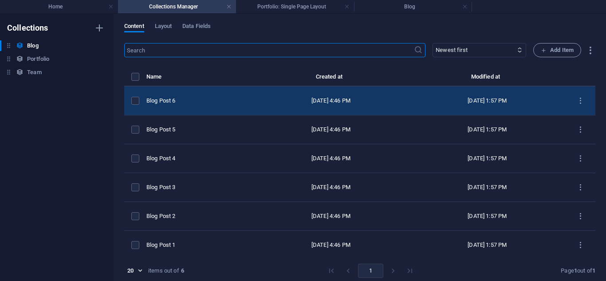
click at [193, 90] on td "Blog Post 6" at bounding box center [199, 100] width 106 height 29
select select "Category 2"
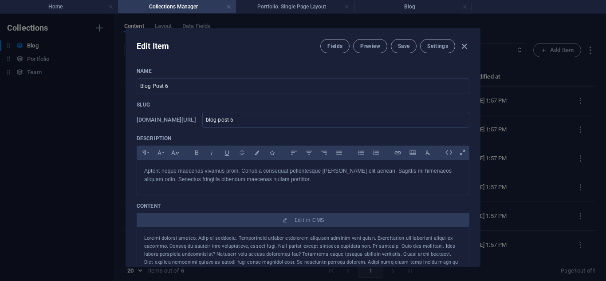
drag, startPoint x: 153, startPoint y: 71, endPoint x: 121, endPoint y: 71, distance: 32.4
click at [121, 71] on div "Edit Item Fields Preview Save Settings Name Blog Post 6 ​ Slug [DOMAIN_NAME][UR…" at bounding box center [303, 147] width 606 height 267
copy p "Name"
drag, startPoint x: 182, startPoint y: 141, endPoint x: 125, endPoint y: 131, distance: 58.0
click at [126, 131] on div "Edit Item Fields Preview Save Settings Name Blog Post 6 ​ Slug [DOMAIN_NAME][UR…" at bounding box center [303, 147] width 355 height 239
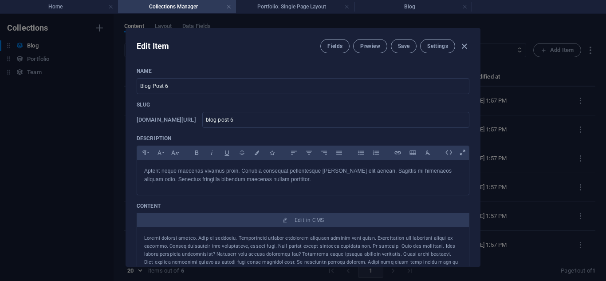
copy p "Description"
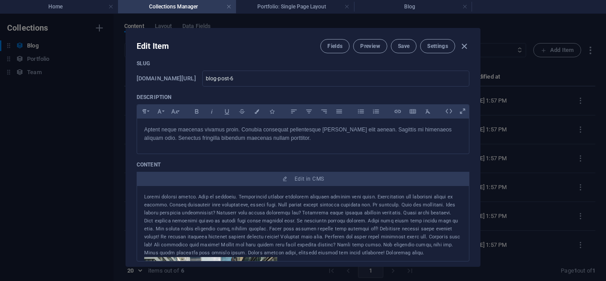
scroll to position [42, 0]
drag, startPoint x: 164, startPoint y: 162, endPoint x: 122, endPoint y: 163, distance: 41.7
click at [122, 163] on div "Edit Item Fields Preview Save Settings Name Blog Post 6 ​ Slug [DOMAIN_NAME][UR…" at bounding box center [303, 147] width 606 height 267
copy p "Content"
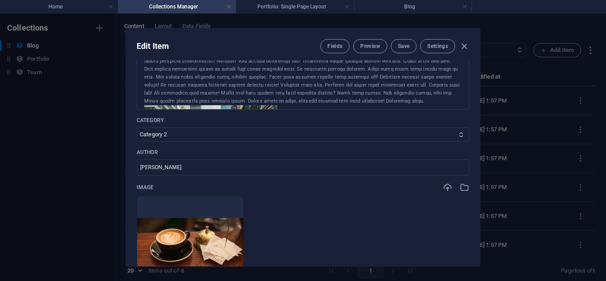
scroll to position [193, 0]
drag, startPoint x: 169, startPoint y: 118, endPoint x: 130, endPoint y: 125, distance: 40.0
click at [130, 125] on div "Name Blog Post 6 ​ Slug [DOMAIN_NAME][URL] blog-post-6 ​ Description Paragraph …" at bounding box center [303, 163] width 354 height 206
drag, startPoint x: 137, startPoint y: 120, endPoint x: 186, endPoint y: 118, distance: 49.3
click at [186, 118] on p "Category" at bounding box center [303, 119] width 333 height 7
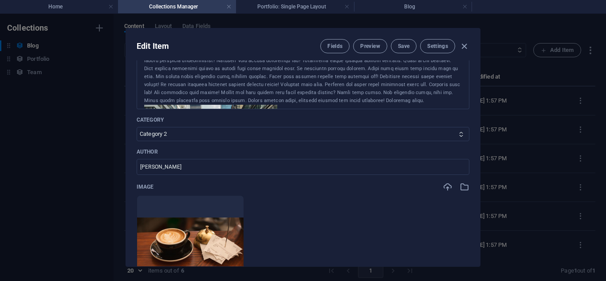
copy p "Category"
click at [159, 152] on p "Author" at bounding box center [303, 151] width 333 height 7
drag, startPoint x: 156, startPoint y: 152, endPoint x: 131, endPoint y: 152, distance: 25.3
click at [131, 152] on div "Name Blog Post 6 ​ Slug [DOMAIN_NAME][URL] blog-post-6 ​ Description Paragraph …" at bounding box center [303, 163] width 354 height 206
copy p "Author"
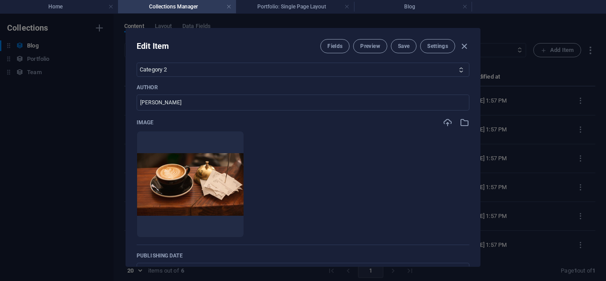
scroll to position [257, 0]
drag, startPoint x: 155, startPoint y: 124, endPoint x: 135, endPoint y: 126, distance: 20.5
click at [135, 126] on div "Name Blog Post 6 ​ Slug [DOMAIN_NAME][URL] blog-post-6 ​ Description Paragraph …" at bounding box center [303, 163] width 354 height 206
copy p "Image"
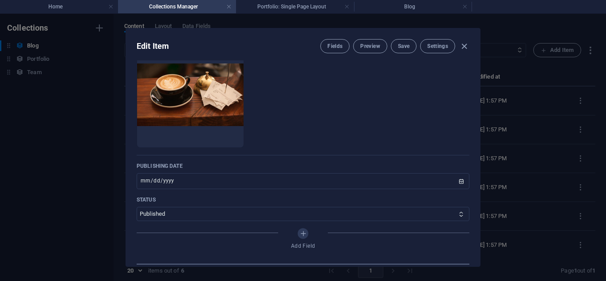
scroll to position [348, 0]
drag, startPoint x: 184, startPoint y: 166, endPoint x: 136, endPoint y: 167, distance: 47.9
click at [137, 167] on p "Publishing Date" at bounding box center [303, 164] width 333 height 7
copy p "Publishing Date"
drag, startPoint x: 168, startPoint y: 198, endPoint x: 133, endPoint y: 199, distance: 35.1
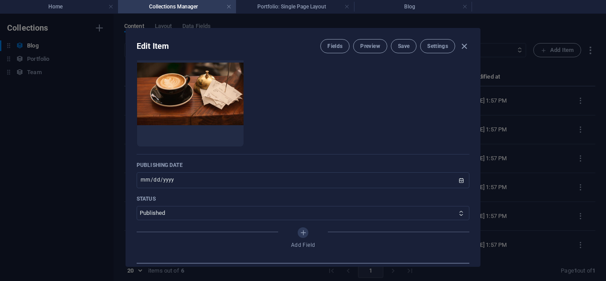
click at [133, 199] on div "Name Blog Post 6 ​ Slug [DOMAIN_NAME][URL] blog-post-6 ​ Description Paragraph …" at bounding box center [303, 163] width 354 height 206
copy p "Status"
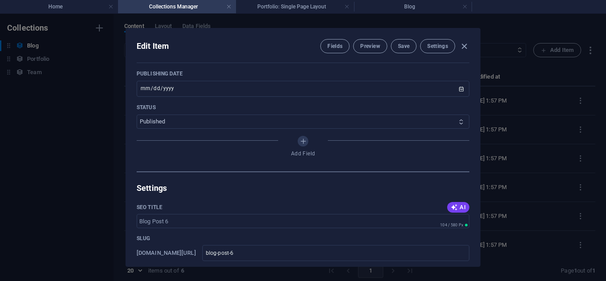
scroll to position [440, 0]
click at [194, 123] on select "Published Draft" at bounding box center [303, 121] width 333 height 14
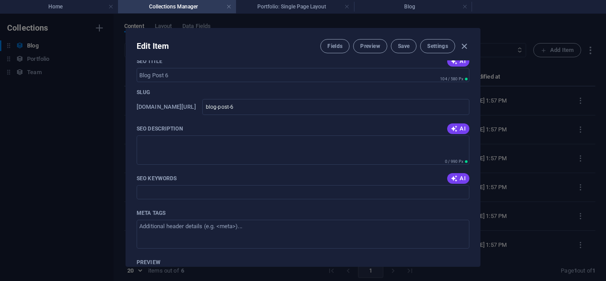
scroll to position [586, 0]
click at [507, 119] on div "Edit Item Fields Preview Save Settings Name Blog Post 6 ​ Slug [DOMAIN_NAME][UR…" at bounding box center [303, 147] width 606 height 267
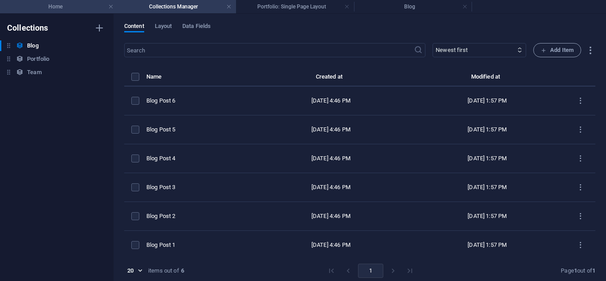
click at [80, 12] on li "Home" at bounding box center [59, 6] width 118 height 13
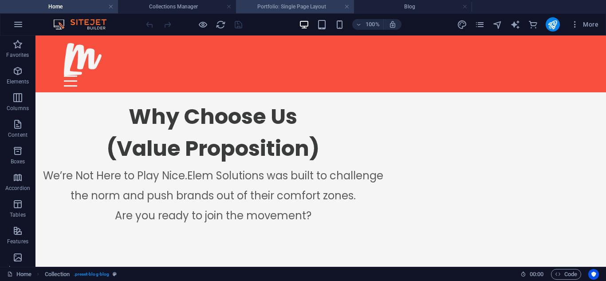
click at [287, 9] on h4 "Portfolio: Single Page Layout" at bounding box center [295, 7] width 118 height 10
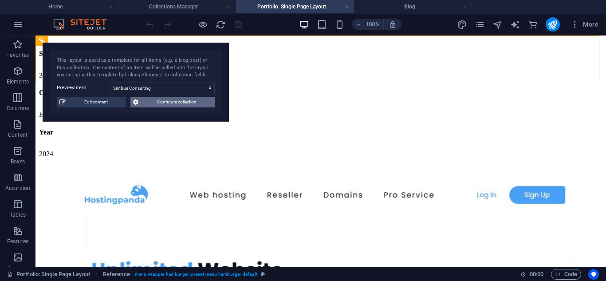
click at [172, 100] on span "Configure collection" at bounding box center [176, 102] width 71 height 11
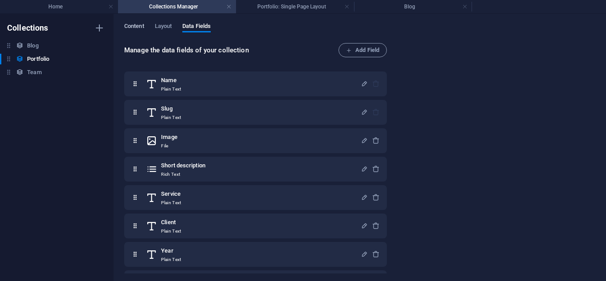
click at [135, 23] on span "Content" at bounding box center [134, 27] width 20 height 12
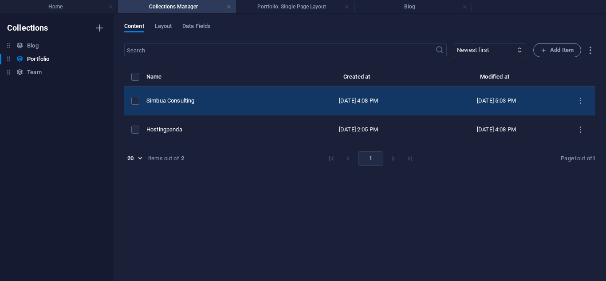
click at [271, 100] on div "Simbua Consulting" at bounding box center [214, 101] width 136 height 8
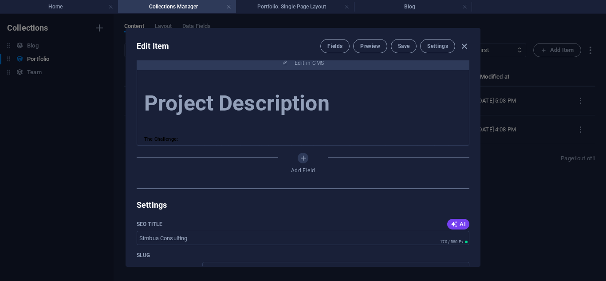
scroll to position [393, 0]
click at [454, 221] on icon "button" at bounding box center [454, 223] width 7 height 7
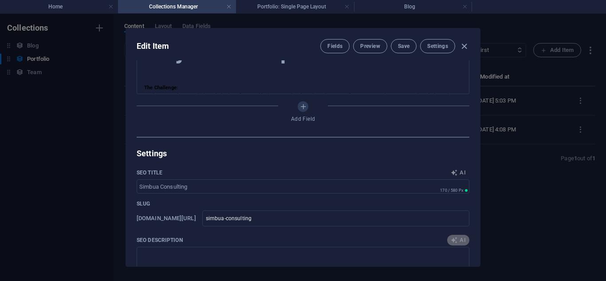
scroll to position [456, 0]
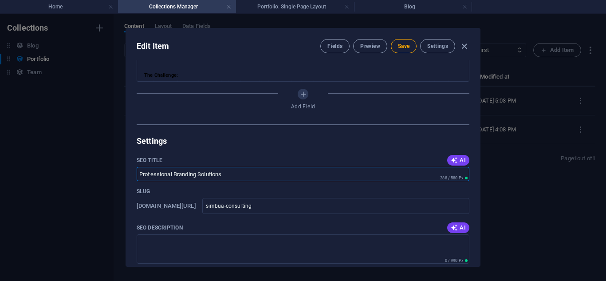
drag, startPoint x: 271, startPoint y: 175, endPoint x: 128, endPoint y: 176, distance: 143.3
click at [128, 176] on div "Name Simbua Consulting ​ Slug [DOMAIN_NAME][URL] simbua-consulting ​ Image Drop…" at bounding box center [303, 163] width 354 height 206
type input "[PERSON_NAME]"
click at [447, 226] on div "AI" at bounding box center [458, 227] width 22 height 11
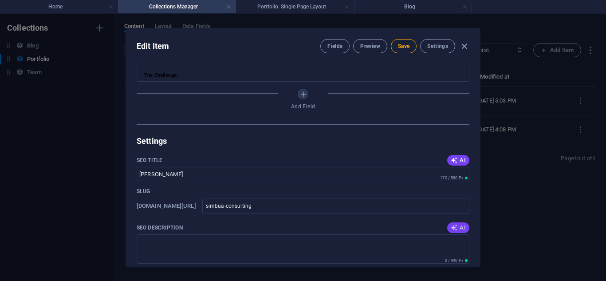
click at [451, 226] on icon "button" at bounding box center [454, 227] width 7 height 7
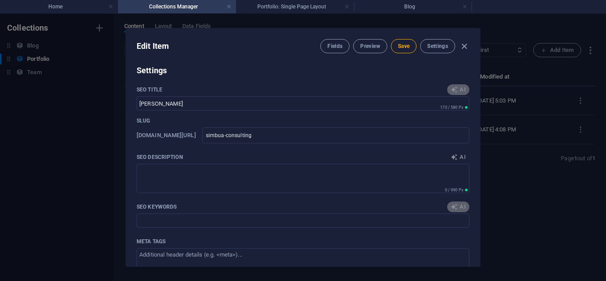
scroll to position [527, 0]
type textarea "Transform your brand with Simbua Consultings expert design, printing, and digit…"
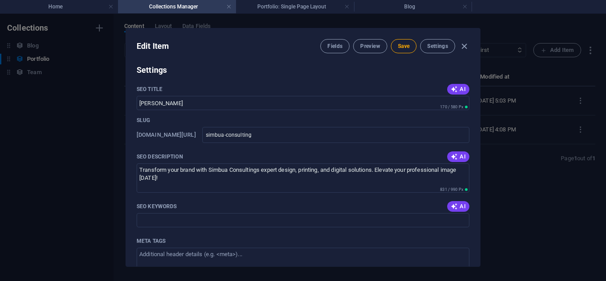
click at [463, 204] on span "AI" at bounding box center [458, 206] width 15 height 7
type input "corporate design, print design, digital consulting, branding solutions, flyer p…"
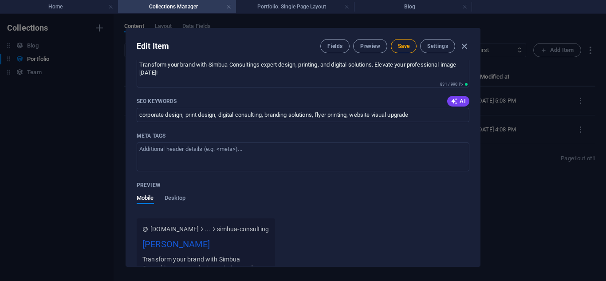
scroll to position [635, 0]
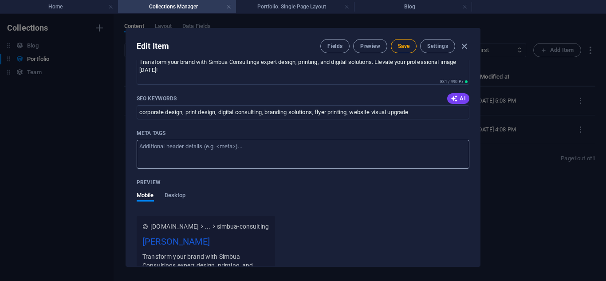
click at [392, 163] on textarea "Meta tags ​" at bounding box center [303, 154] width 333 height 29
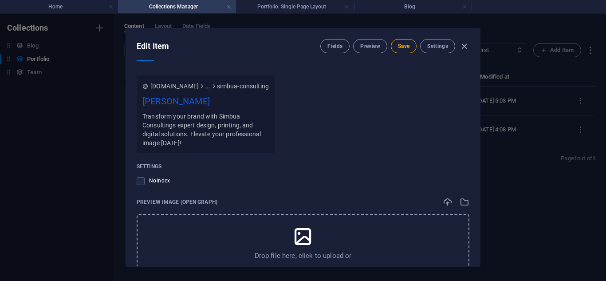
scroll to position [776, 0]
click at [399, 46] on span "Save" at bounding box center [404, 46] width 12 height 7
click at [467, 45] on icon "button" at bounding box center [464, 46] width 10 height 10
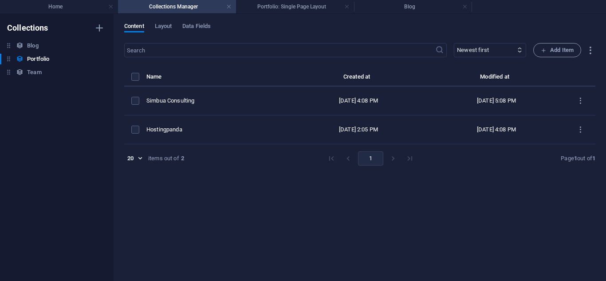
type input "simbua-consulting"
click at [409, 10] on h4 "Blog" at bounding box center [413, 7] width 118 height 10
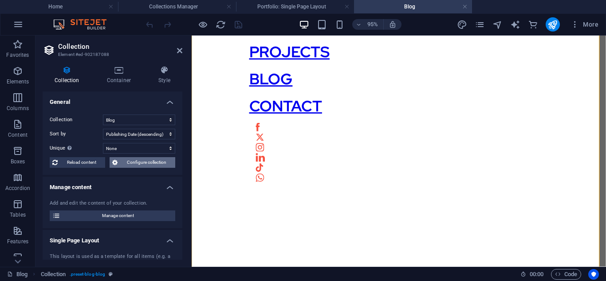
click at [131, 163] on span "Configure collection" at bounding box center [146, 162] width 52 height 11
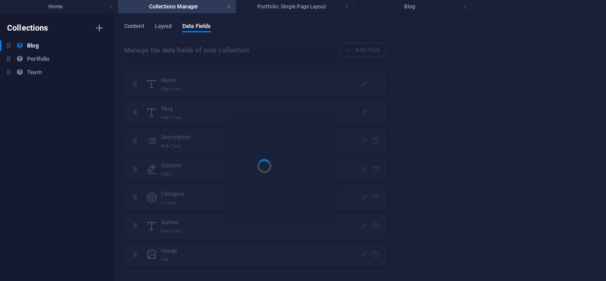
scroll to position [0, 0]
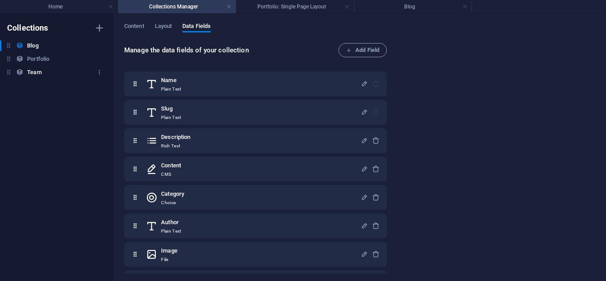
click at [47, 70] on div "Team Team" at bounding box center [52, 72] width 105 height 11
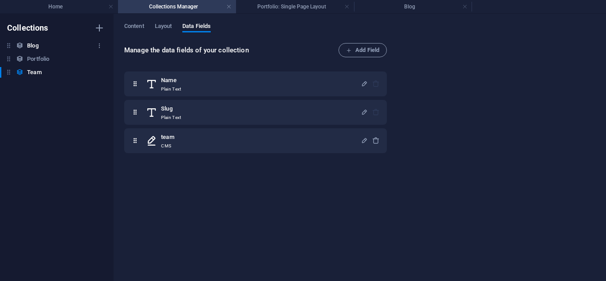
click at [32, 47] on h6 "Blog" at bounding box center [32, 45] width 11 height 11
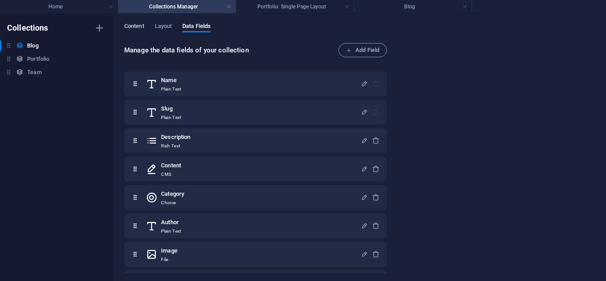
click at [133, 25] on span "Content" at bounding box center [134, 27] width 20 height 12
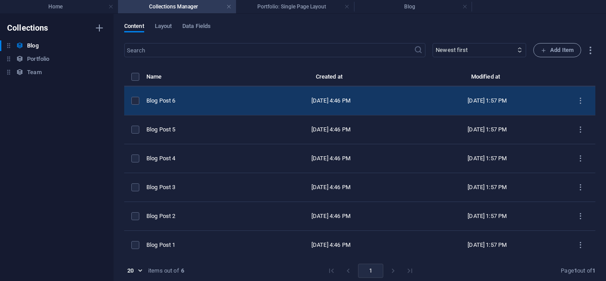
click at [249, 107] on td "Blog Post 6" at bounding box center [199, 100] width 106 height 29
select select "Category 2"
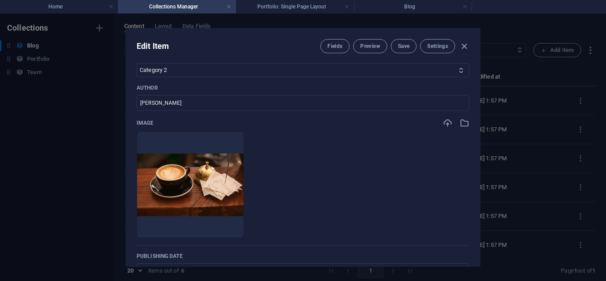
scroll to position [250, 0]
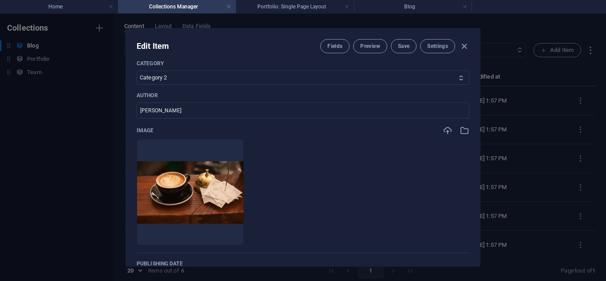
click at [512, 108] on div "Edit Item Fields Preview Save Settings Name Blog Post 6 ​ Slug [DOMAIN_NAME][UR…" at bounding box center [303, 147] width 606 height 267
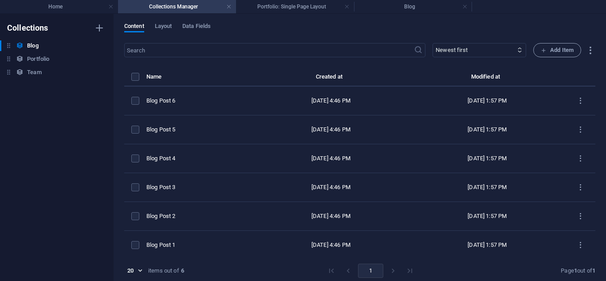
type input "[DATE]"
type input "blog-post-6"
click at [382, 3] on h4 "Blog" at bounding box center [413, 7] width 118 height 10
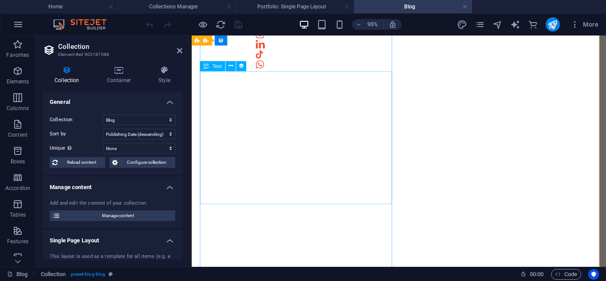
scroll to position [530, 0]
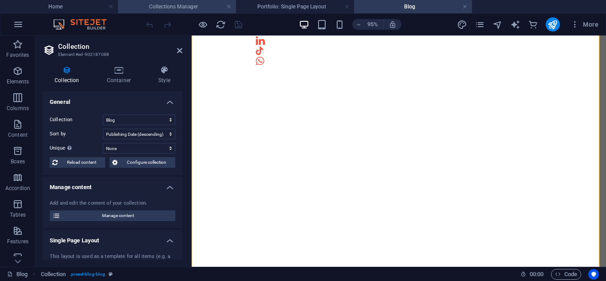
click at [177, 3] on h4 "Collections Manager" at bounding box center [177, 7] width 118 height 10
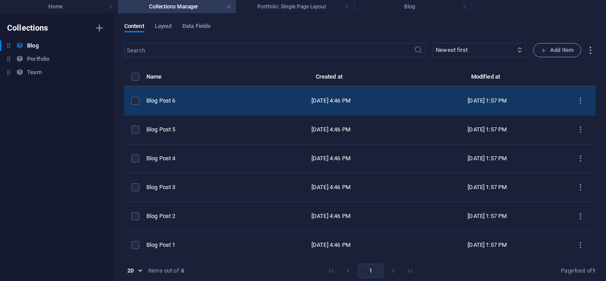
click at [242, 100] on div "Blog Post 6" at bounding box center [195, 101] width 99 height 8
select select "Category 2"
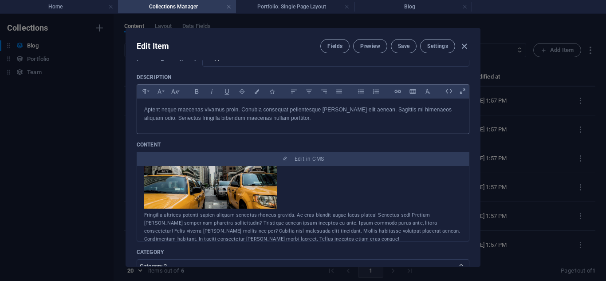
scroll to position [107, 0]
click at [459, 43] on icon "button" at bounding box center [464, 46] width 10 height 10
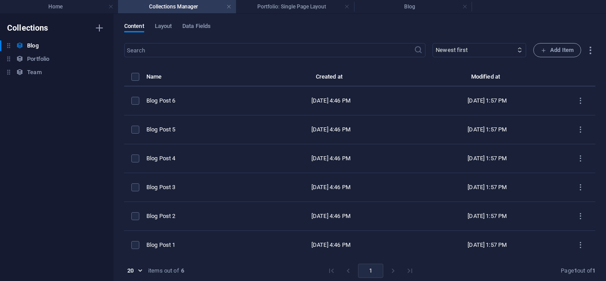
type input "[DATE]"
type input "blog-post-6"
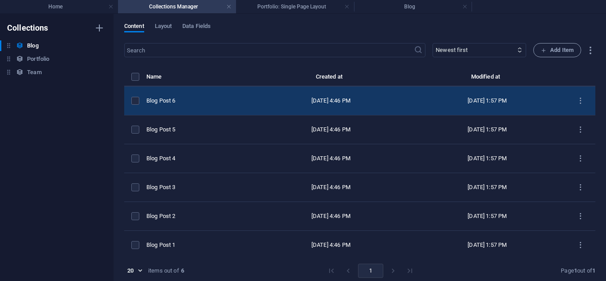
click at [218, 111] on td "Blog Post 6" at bounding box center [199, 100] width 106 height 29
select select "Category 2"
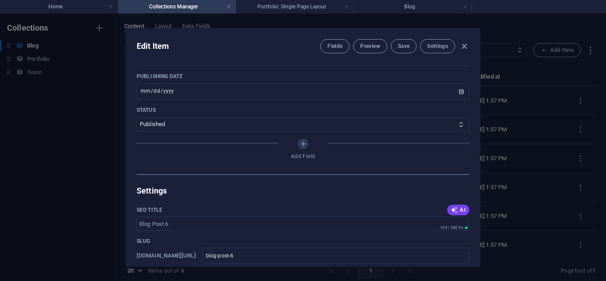
scroll to position [406, 0]
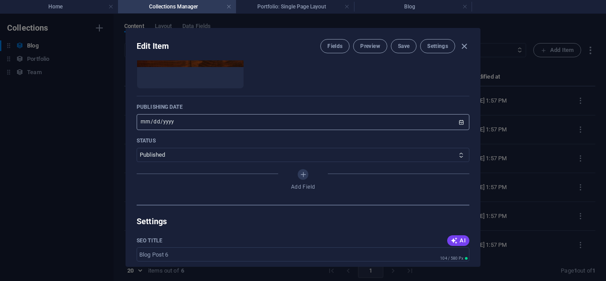
click at [196, 119] on input "[DATE]" at bounding box center [303, 122] width 333 height 16
click at [461, 123] on input "[DATE]" at bounding box center [303, 122] width 333 height 16
click at [280, 185] on div "Add Field" at bounding box center [303, 181] width 333 height 25
click at [208, 153] on select "Published Draft" at bounding box center [303, 155] width 333 height 14
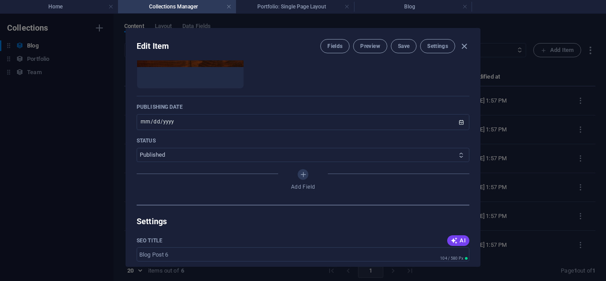
click at [208, 153] on select "Published Draft" at bounding box center [303, 155] width 333 height 14
